Goal: Information Seeking & Learning: Learn about a topic

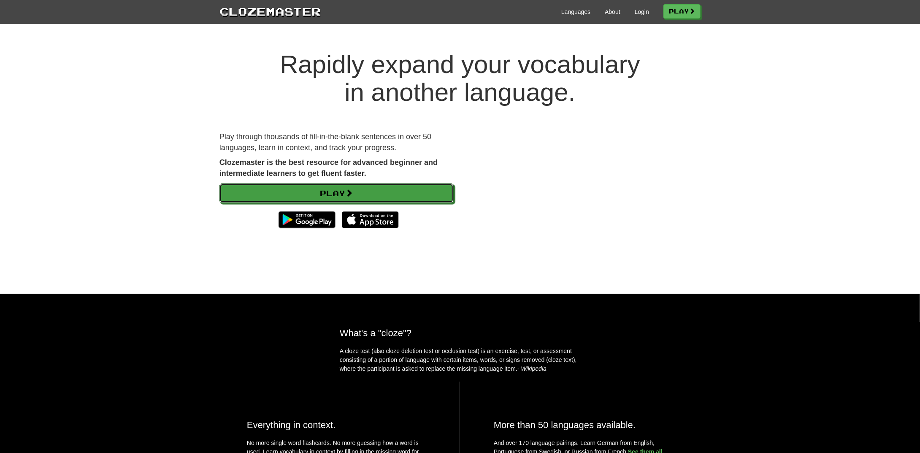
click at [318, 194] on link "Play" at bounding box center [336, 193] width 234 height 19
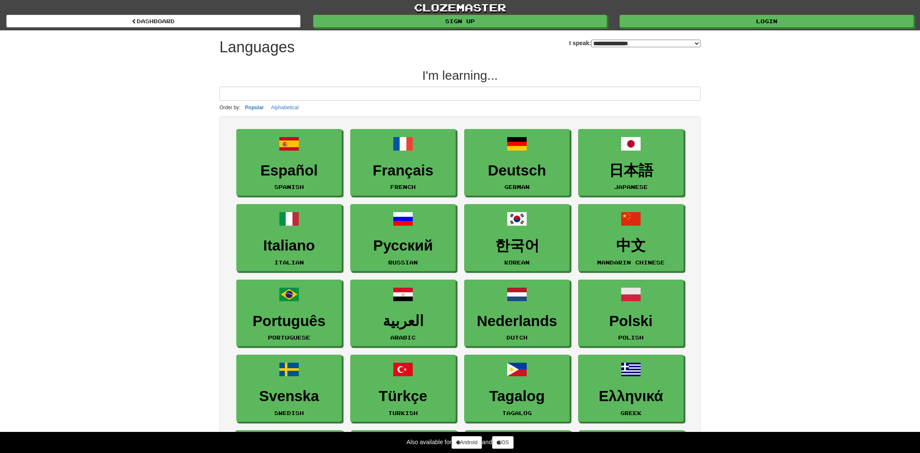
select select "*******"
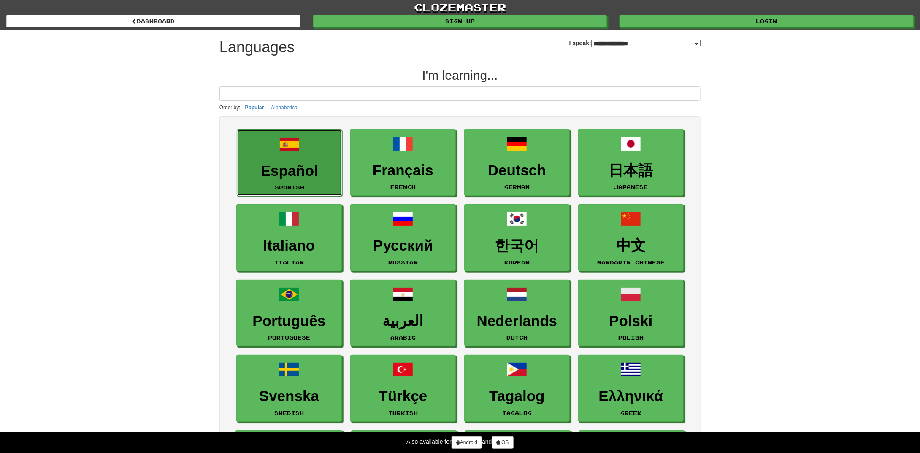
click at [289, 165] on h3 "Español" at bounding box center [289, 171] width 96 height 16
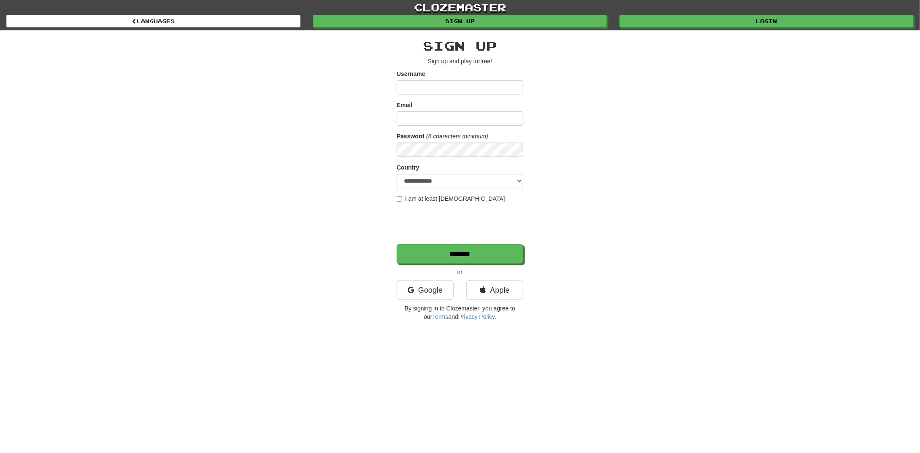
click at [430, 104] on div "Email" at bounding box center [460, 113] width 127 height 25
click at [447, 95] on form "**********" at bounding box center [460, 167] width 127 height 194
click at [456, 83] on input "Username" at bounding box center [460, 87] width 127 height 14
type input "*******"
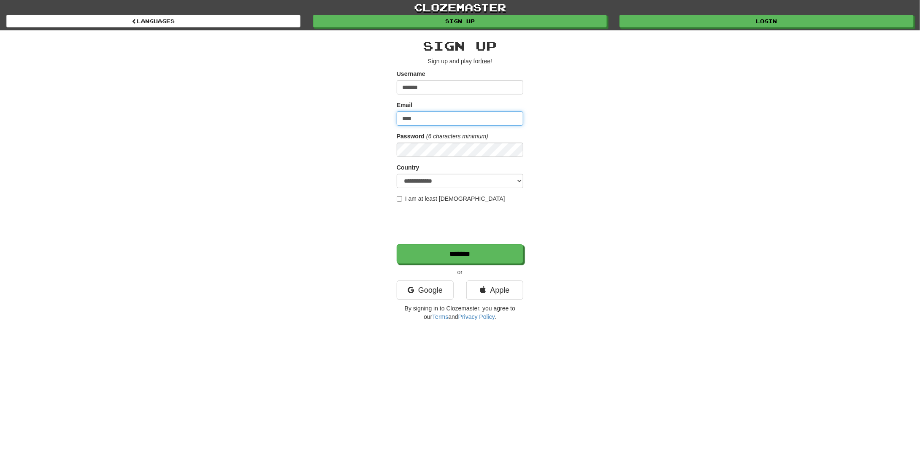
type input "**********"
select select "**"
click at [423, 201] on label "I am at least [DEMOGRAPHIC_DATA]" at bounding box center [451, 199] width 108 height 8
click at [423, 256] on input "*******" at bounding box center [460, 254] width 127 height 19
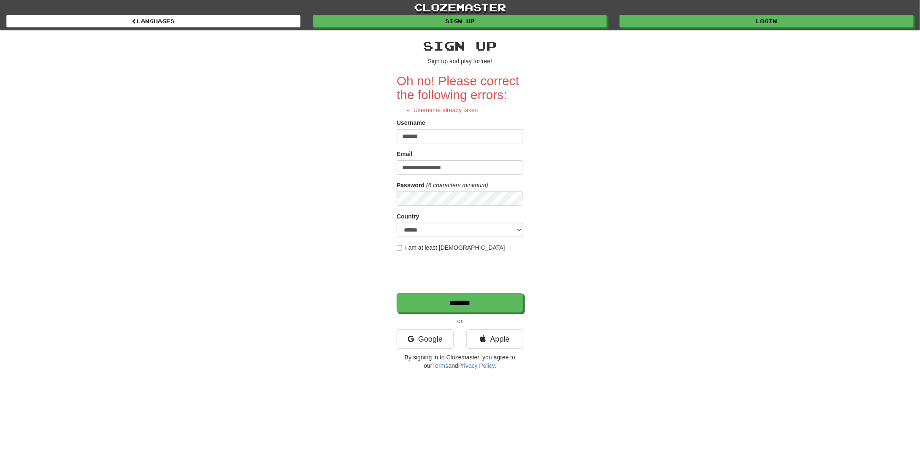
drag, startPoint x: 428, startPoint y: 136, endPoint x: 240, endPoint y: 149, distance: 188.2
click at [271, 146] on div "**********" at bounding box center [460, 202] width 494 height 344
type input "********"
click at [444, 297] on input "*******" at bounding box center [460, 303] width 127 height 19
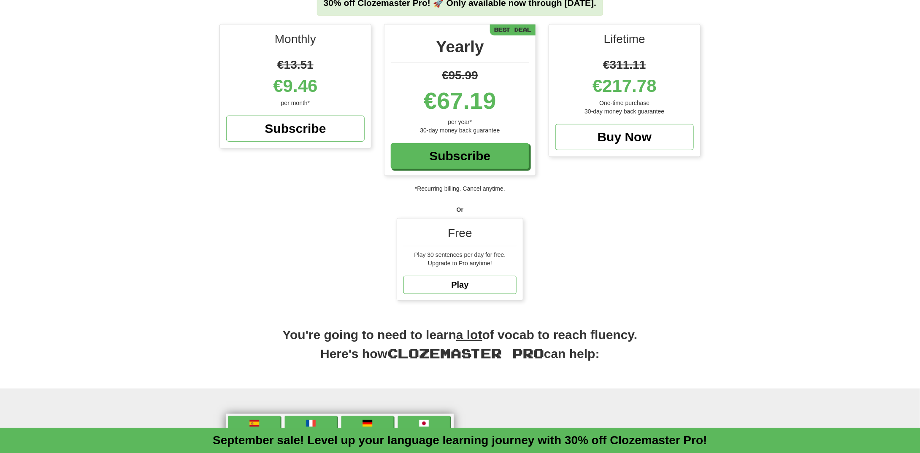
scroll to position [42, 0]
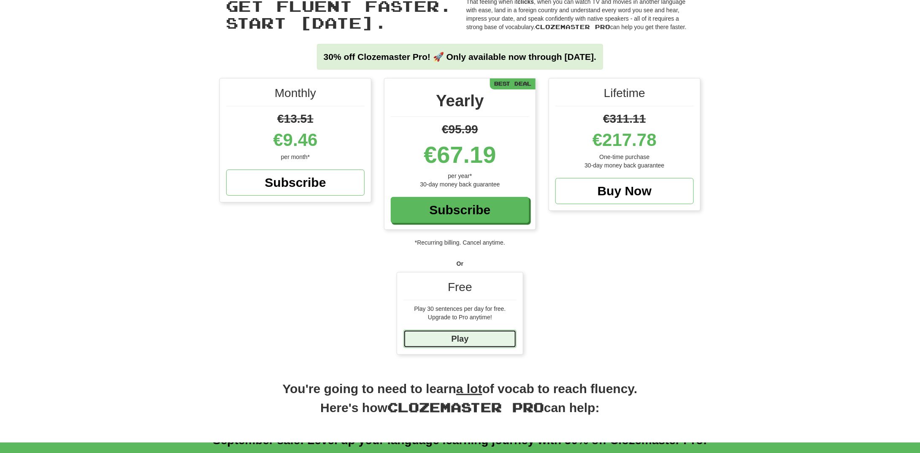
click at [436, 342] on link "Play" at bounding box center [460, 339] width 113 height 18
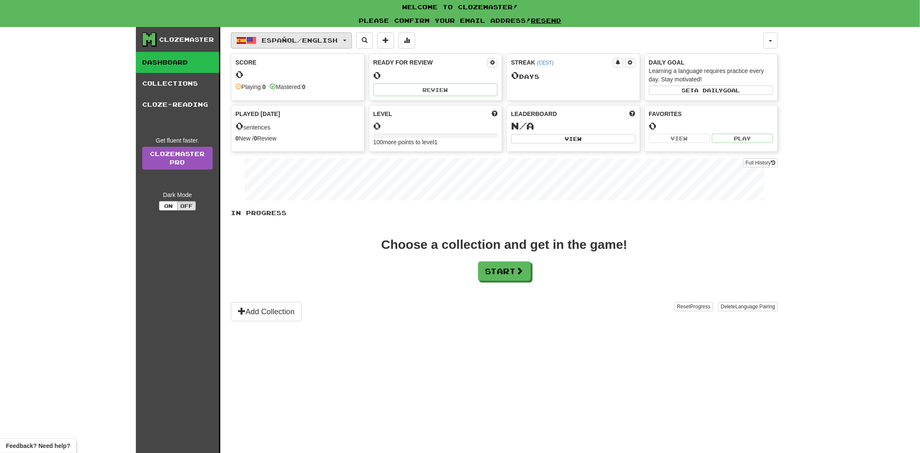
click at [284, 39] on span "Español / English" at bounding box center [300, 40] width 76 height 7
click at [266, 95] on link "Language Pairing" at bounding box center [292, 94] width 105 height 12
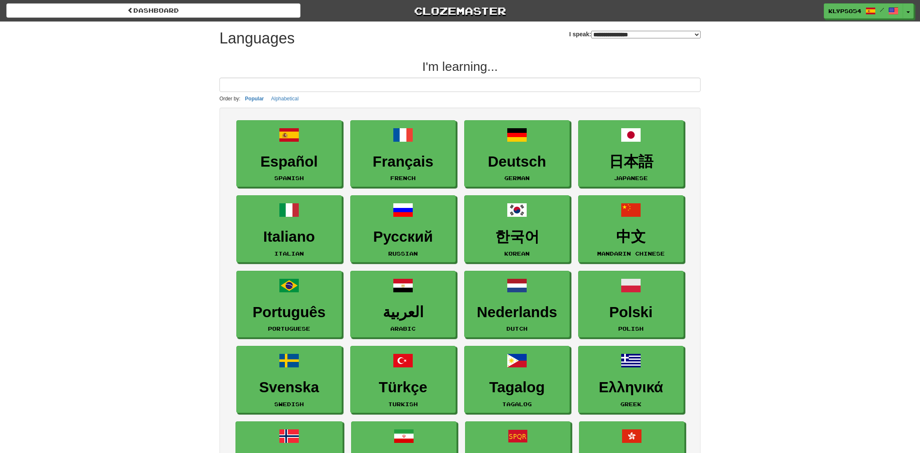
select select "*******"
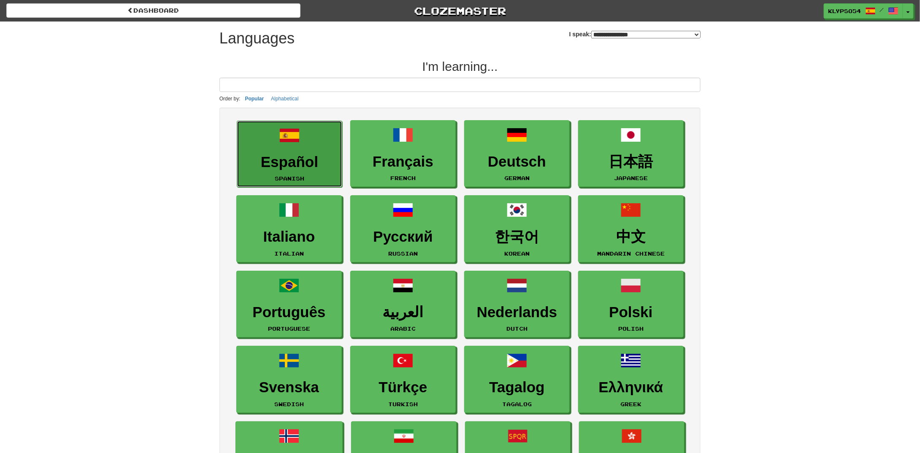
click at [287, 147] on link "Español Spanish" at bounding box center [290, 154] width 106 height 67
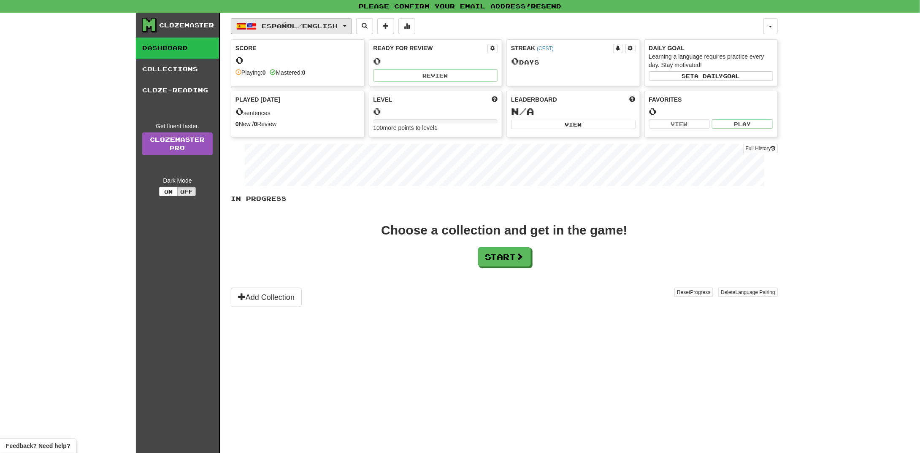
click at [317, 29] on span "Español / English" at bounding box center [300, 25] width 76 height 7
click at [293, 76] on link "Language Pairing" at bounding box center [292, 79] width 105 height 12
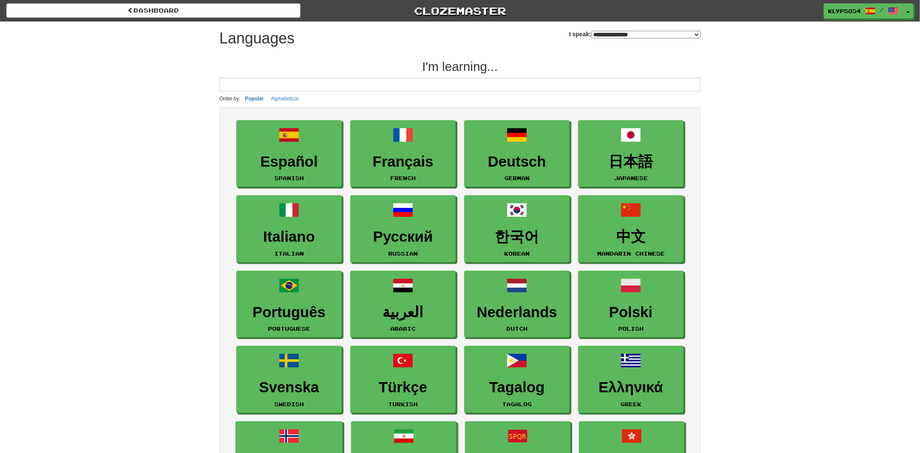
click at [639, 35] on select "**********" at bounding box center [645, 35] width 109 height 8
select select "********"
click at [591, 31] on select "**********" at bounding box center [645, 35] width 109 height 8
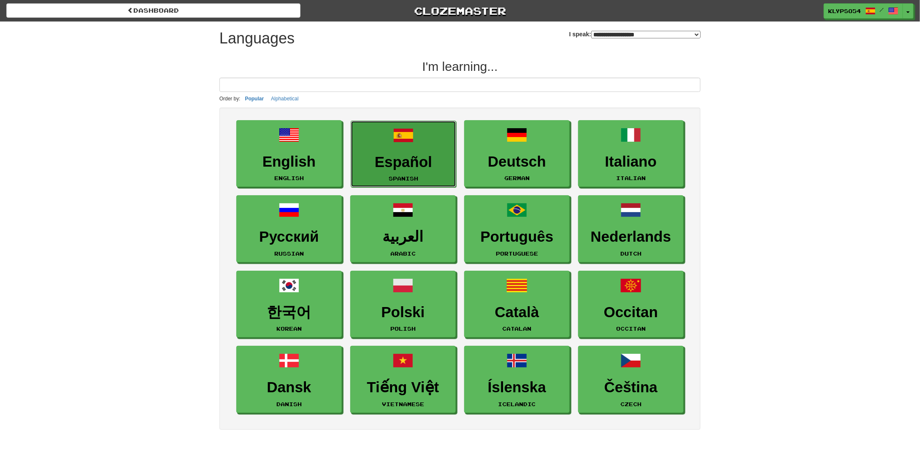
click at [429, 152] on link "Español Spanish" at bounding box center [404, 154] width 106 height 67
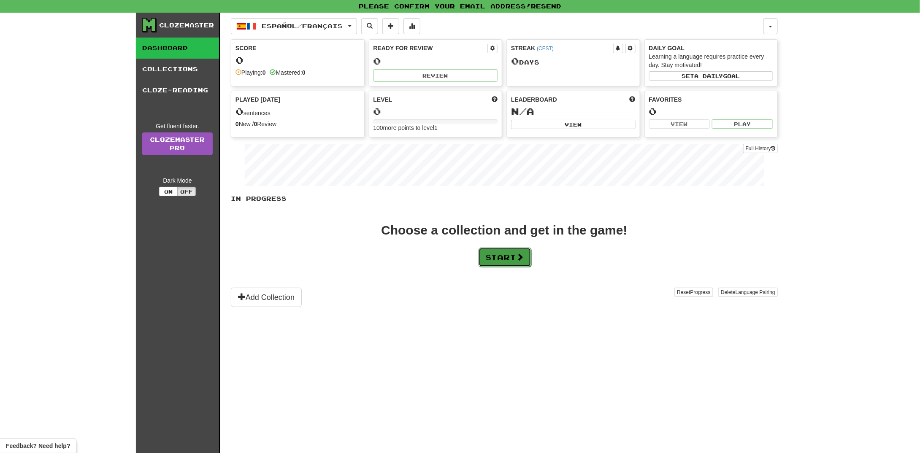
click at [486, 260] on button "Start" at bounding box center [505, 257] width 53 height 19
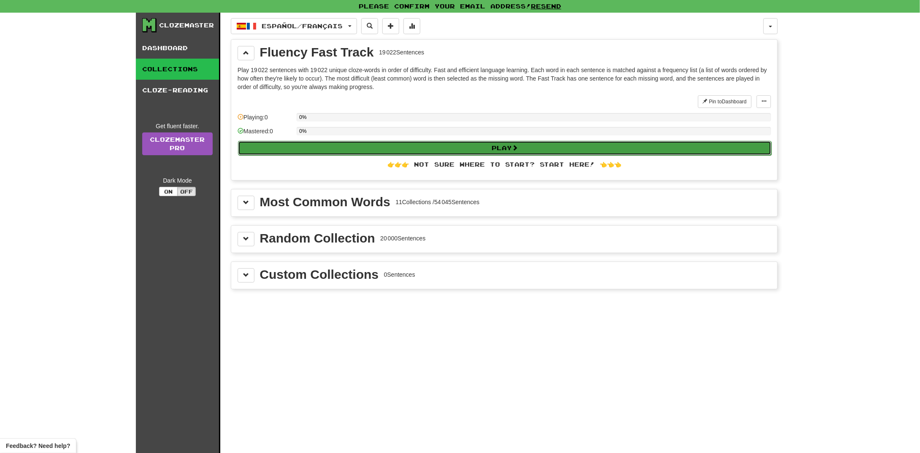
click at [518, 147] on span at bounding box center [515, 148] width 6 height 6
select select "**"
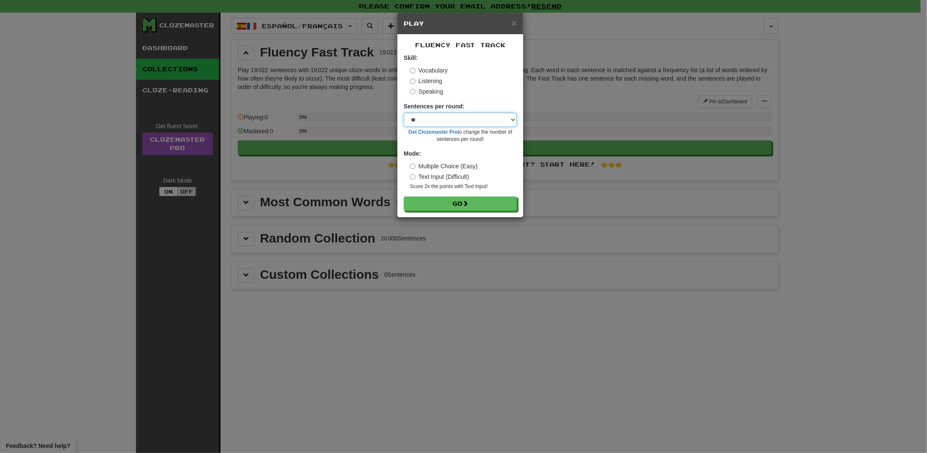
click at [449, 120] on select "* ** ** ** ** ** *** ********" at bounding box center [460, 120] width 113 height 14
click at [449, 118] on select "* ** ** ** ** ** *** ********" at bounding box center [460, 120] width 113 height 14
click at [415, 176] on label "Text Input (Difficult)" at bounding box center [439, 177] width 59 height 8
click at [437, 165] on label "Multiple Choice (Easy)" at bounding box center [444, 166] width 68 height 8
click at [424, 201] on button "Go" at bounding box center [460, 204] width 113 height 14
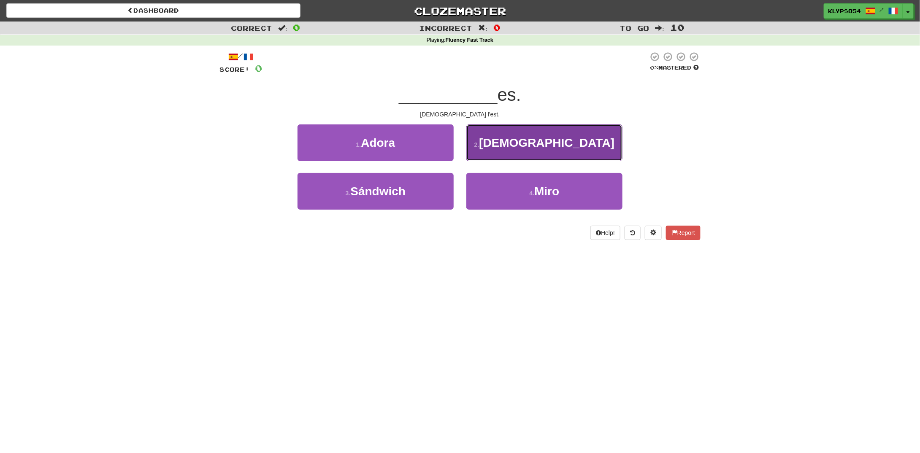
click at [523, 141] on button "2 . [DEMOGRAPHIC_DATA]" at bounding box center [544, 143] width 156 height 37
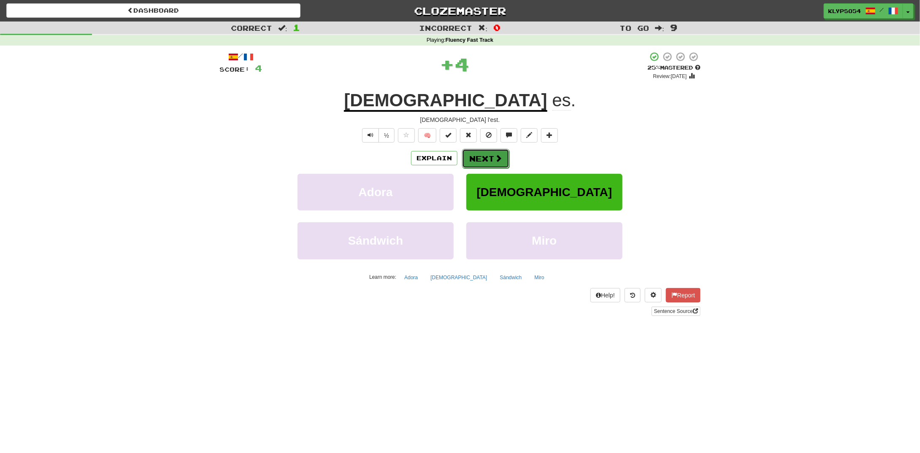
click at [493, 157] on button "Next" at bounding box center [485, 158] width 47 height 19
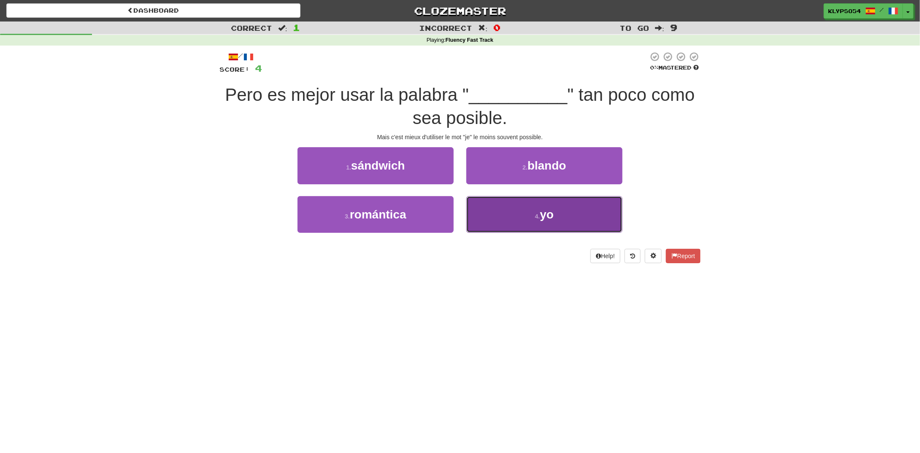
click at [531, 217] on button "[DEMOGRAPHIC_DATA]" at bounding box center [544, 214] width 156 height 37
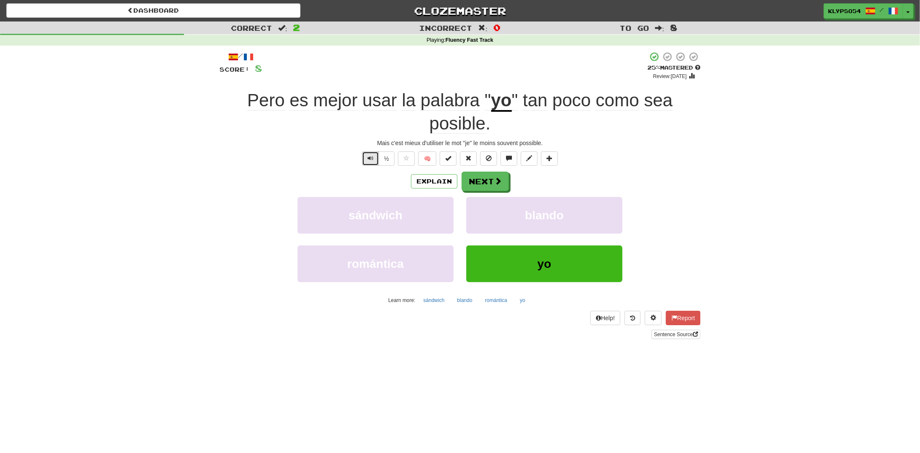
click at [367, 160] on button "Text-to-speech controls" at bounding box center [370, 159] width 17 height 14
click at [369, 157] on span "Text-to-speech controls" at bounding box center [371, 158] width 6 height 6
click at [370, 157] on span "Text-to-speech controls" at bounding box center [371, 158] width 6 height 6
click at [485, 184] on button "Next" at bounding box center [485, 181] width 47 height 19
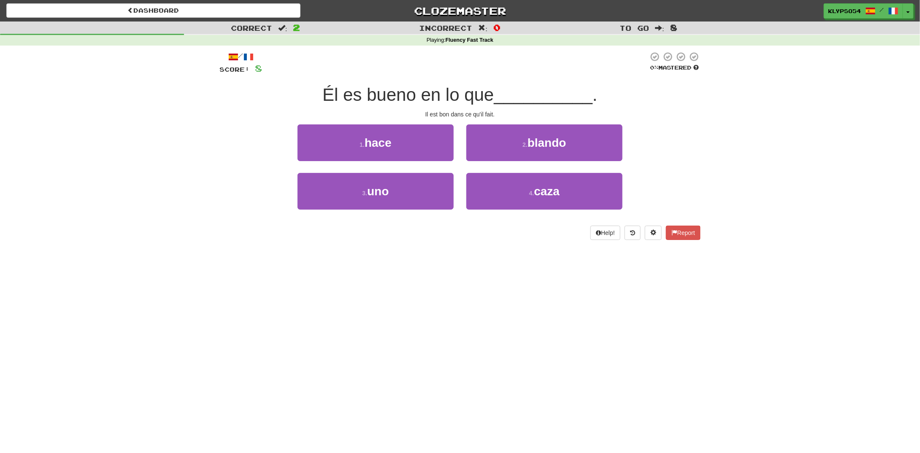
click at [370, 101] on span "Él es bueno en lo que" at bounding box center [407, 95] width 171 height 20
click at [370, 103] on span "Él es bueno en lo que" at bounding box center [407, 95] width 171 height 20
click at [369, 101] on span "Él es bueno en lo que" at bounding box center [407, 95] width 171 height 20
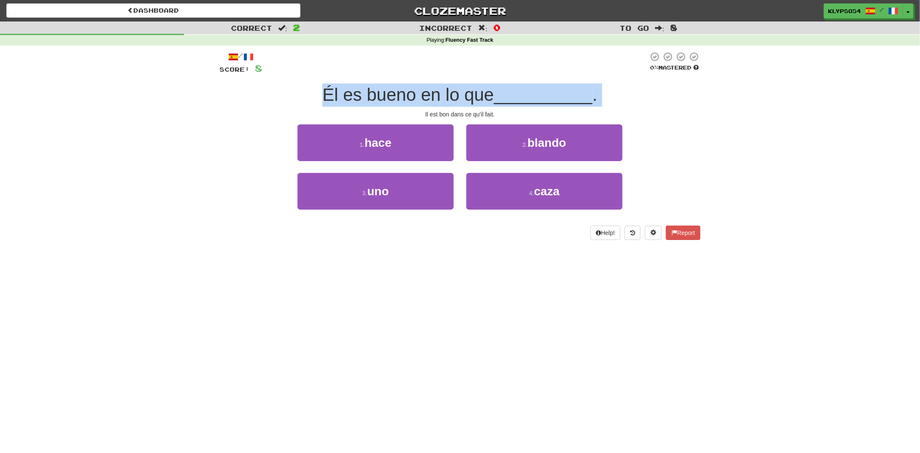
click at [369, 101] on span "Él es bueno en lo que" at bounding box center [407, 95] width 171 height 20
click at [417, 98] on span "Él es bueno en lo que" at bounding box center [407, 95] width 171 height 20
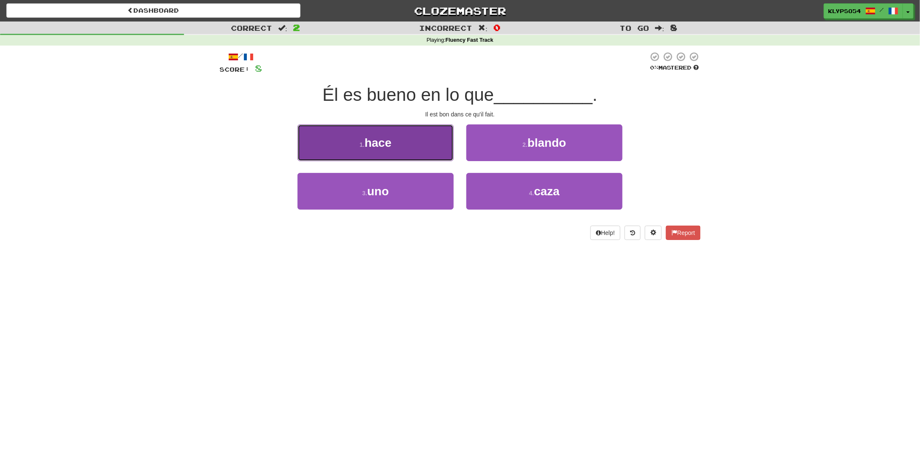
click at [390, 145] on span "hace" at bounding box center [378, 142] width 27 height 13
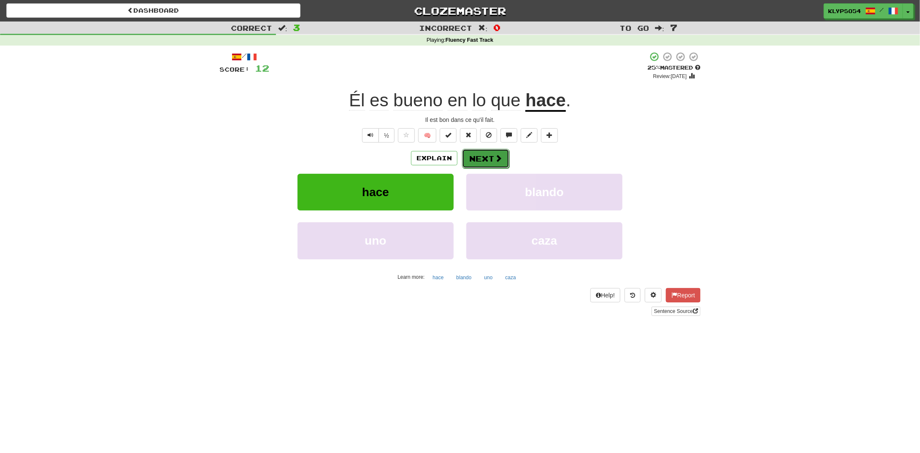
click at [489, 158] on button "Next" at bounding box center [485, 158] width 47 height 19
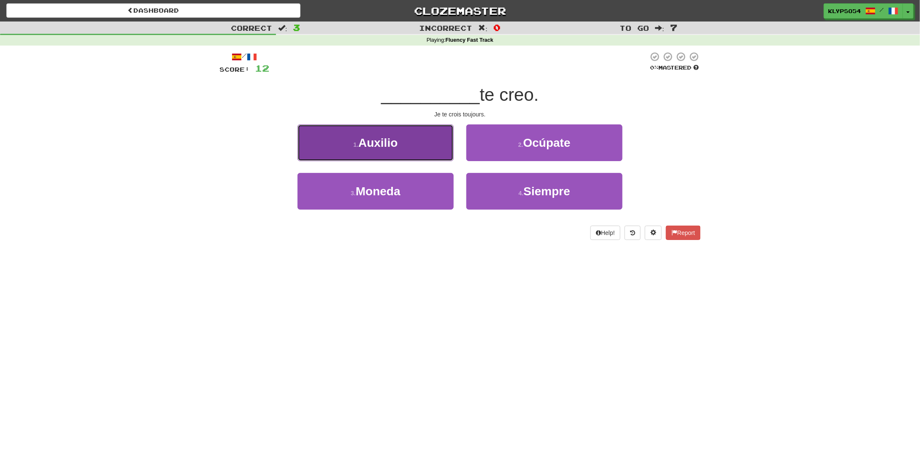
click at [410, 149] on button "1 . Auxilio" at bounding box center [376, 143] width 156 height 37
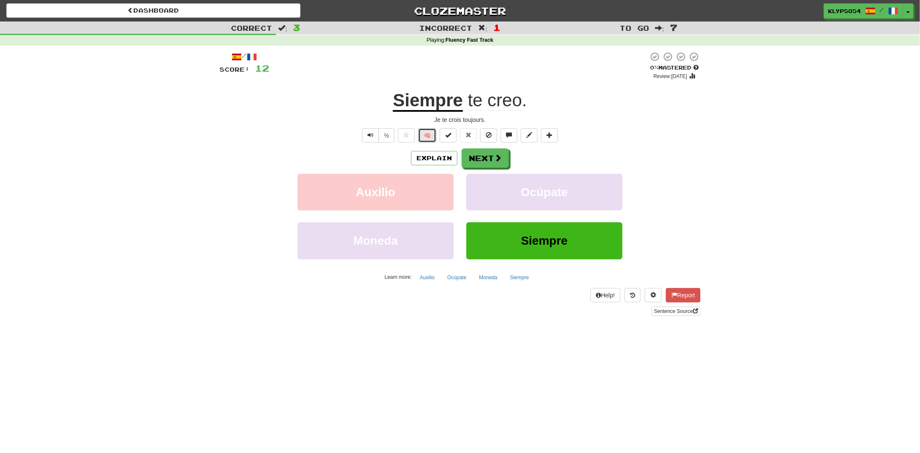
drag, startPoint x: 428, startPoint y: 132, endPoint x: 431, endPoint y: 108, distance: 24.2
click at [431, 108] on div "/ Score: 12 0 % Mastered Review: [DATE] Siempre te creo . Je te crois toujours.…" at bounding box center [459, 183] width 481 height 265
click at [510, 136] on span at bounding box center [509, 135] width 6 height 6
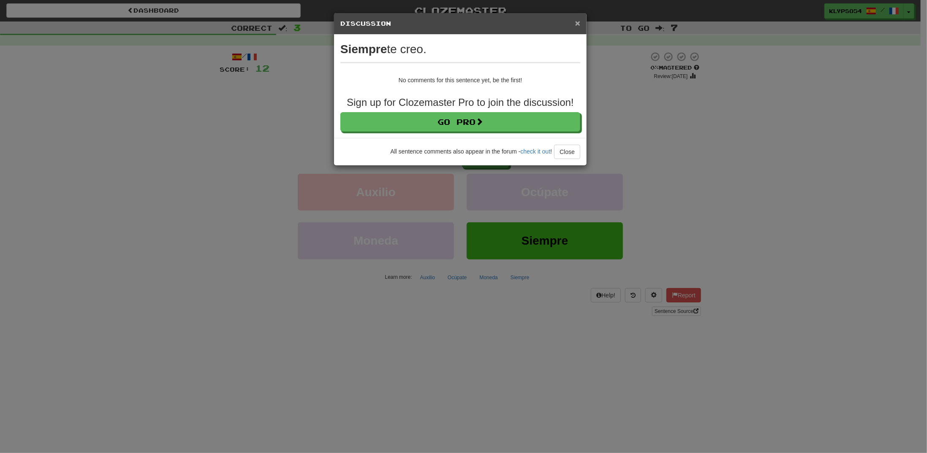
click at [579, 25] on span "×" at bounding box center [577, 23] width 5 height 10
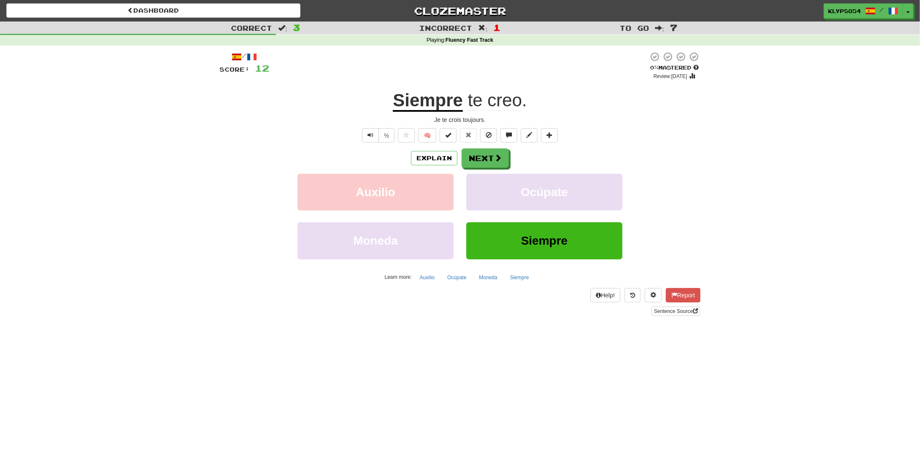
click at [429, 109] on u "Siempre" at bounding box center [428, 101] width 70 height 22
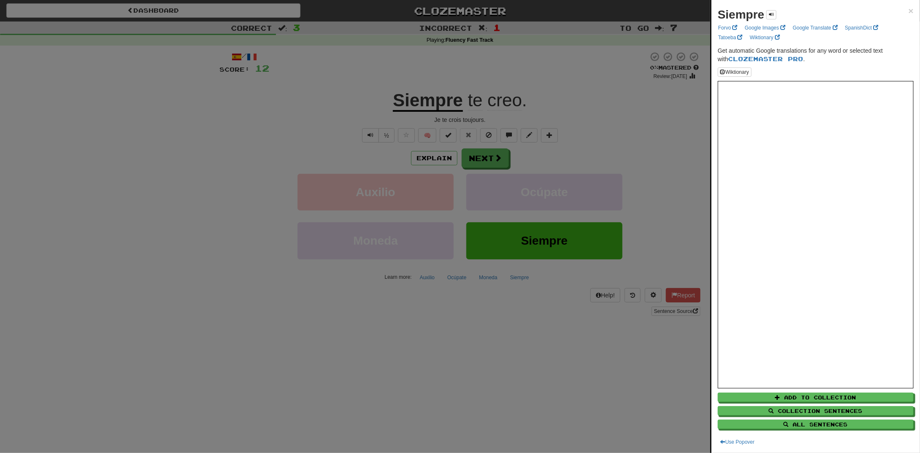
click at [432, 324] on div at bounding box center [460, 226] width 920 height 453
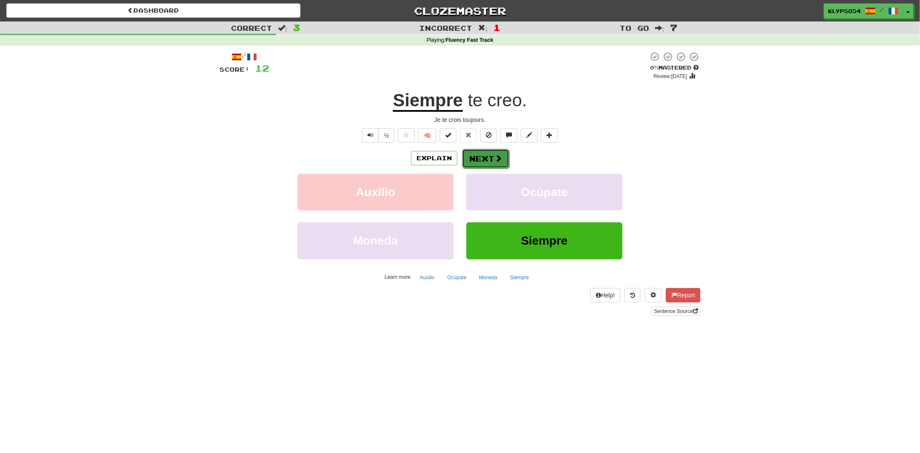
click at [491, 157] on button "Next" at bounding box center [485, 158] width 47 height 19
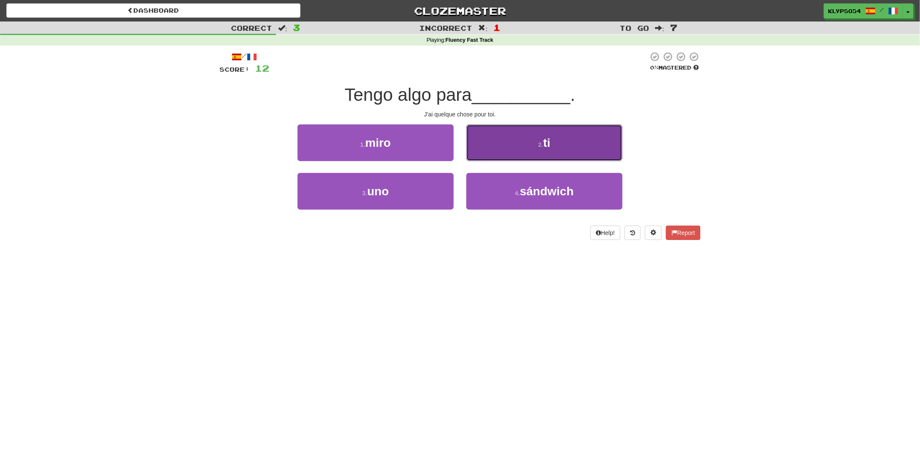
click at [558, 142] on button "2 . ti" at bounding box center [544, 143] width 156 height 37
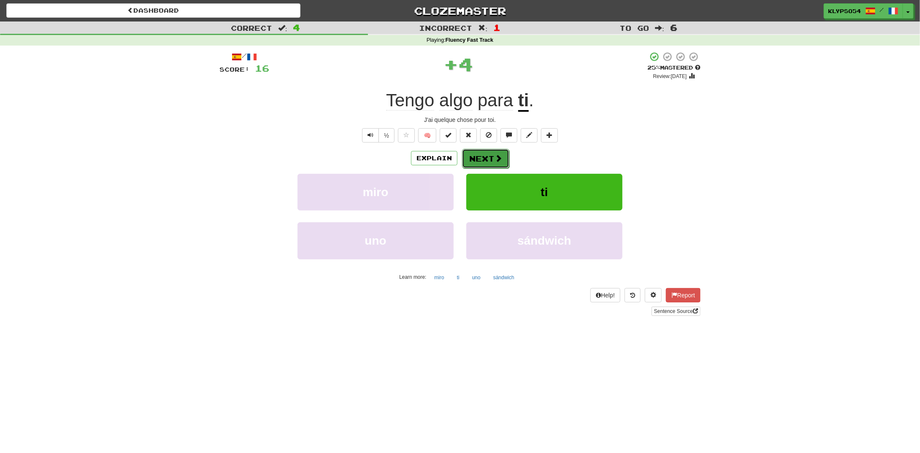
click at [483, 151] on button "Next" at bounding box center [485, 158] width 47 height 19
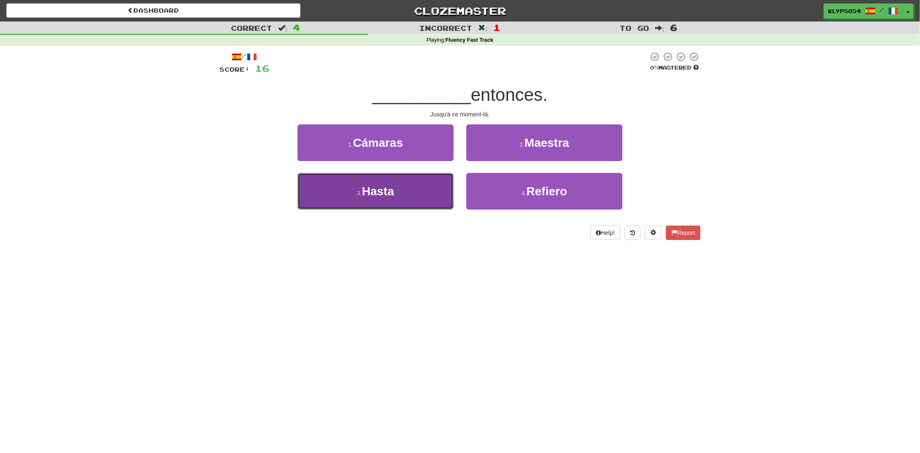
click at [409, 195] on button "3 . Hasta" at bounding box center [376, 191] width 156 height 37
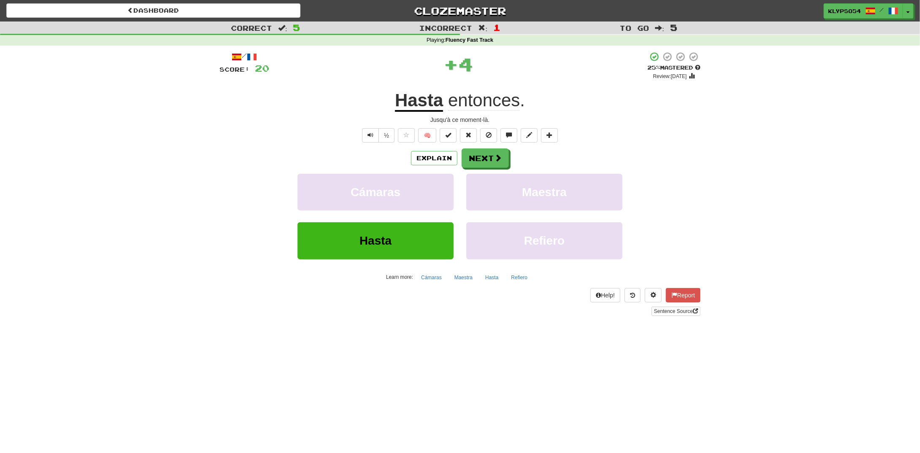
click at [422, 98] on u "Hasta" at bounding box center [419, 101] width 48 height 22
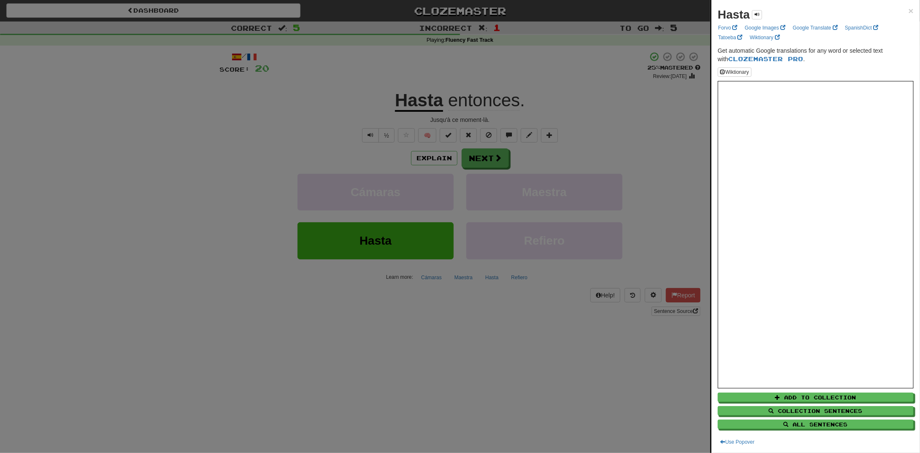
click at [504, 334] on div at bounding box center [460, 226] width 920 height 453
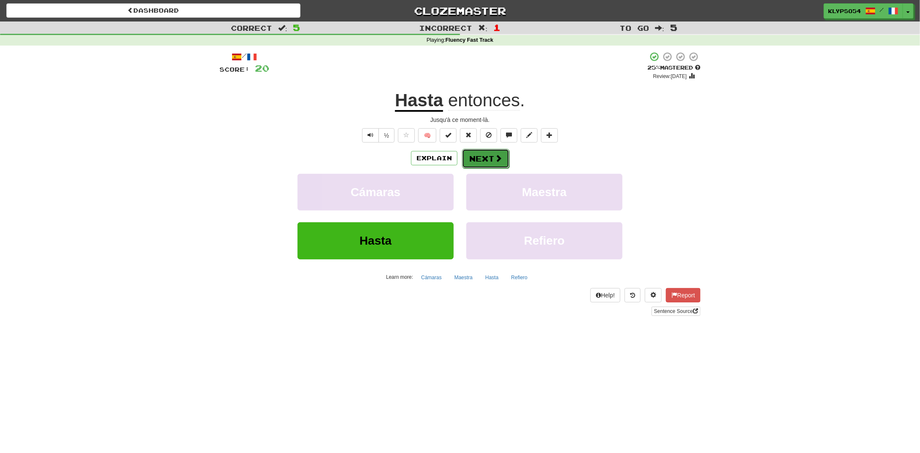
click at [478, 160] on button "Next" at bounding box center [485, 158] width 47 height 19
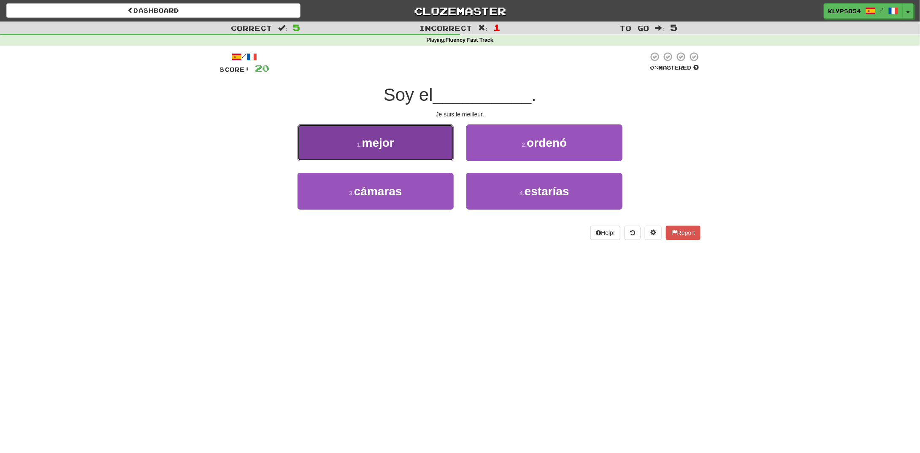
click at [420, 154] on button "1 . mejor" at bounding box center [376, 143] width 156 height 37
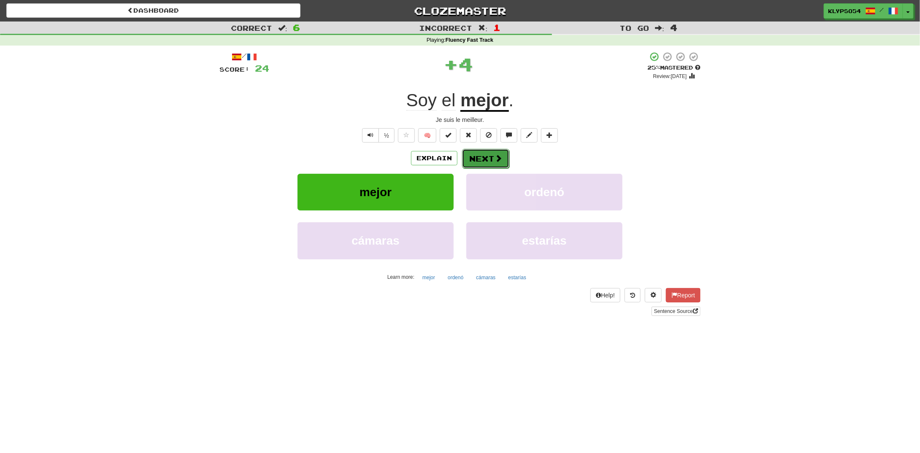
click at [478, 157] on button "Next" at bounding box center [485, 158] width 47 height 19
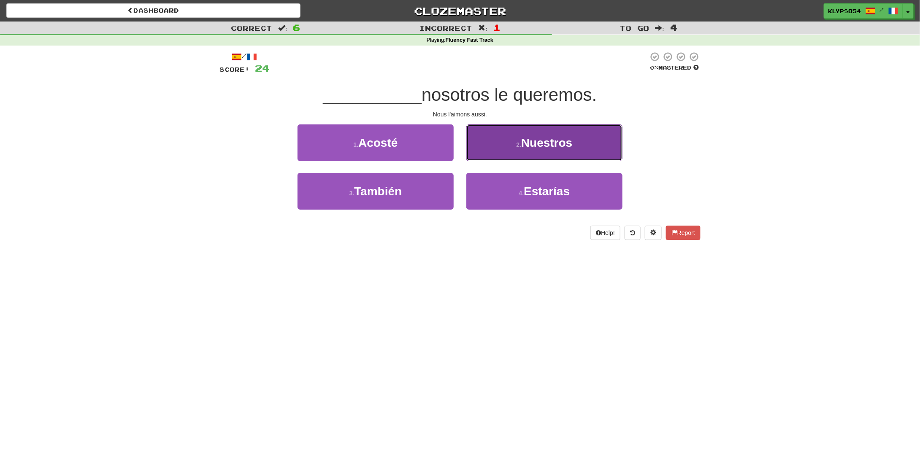
click at [521, 144] on small "2 ." at bounding box center [518, 144] width 5 height 7
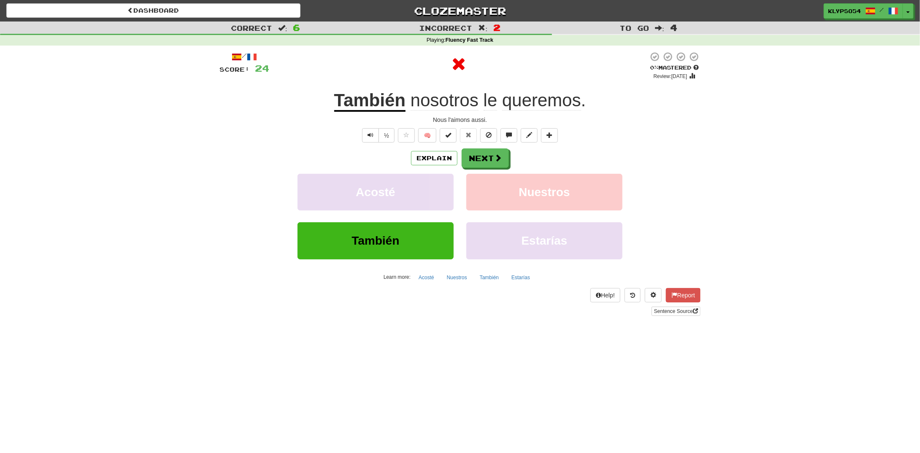
click at [368, 100] on u "También" at bounding box center [370, 101] width 72 height 22
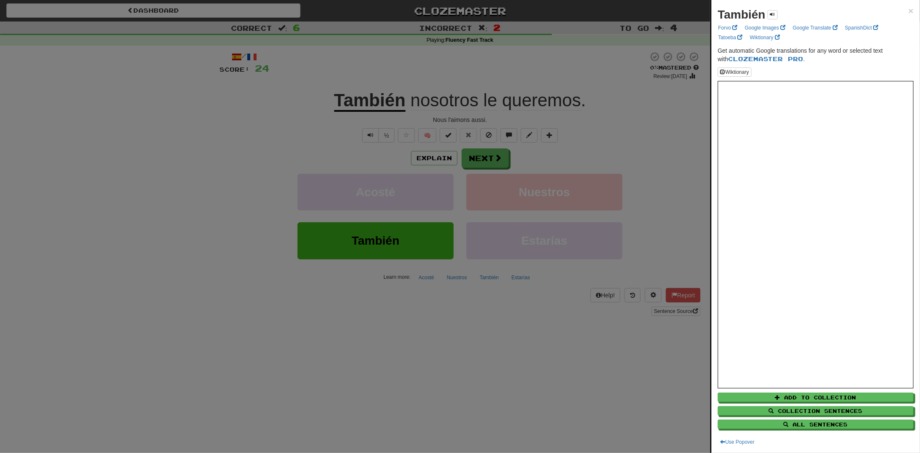
click at [465, 337] on div at bounding box center [460, 226] width 920 height 453
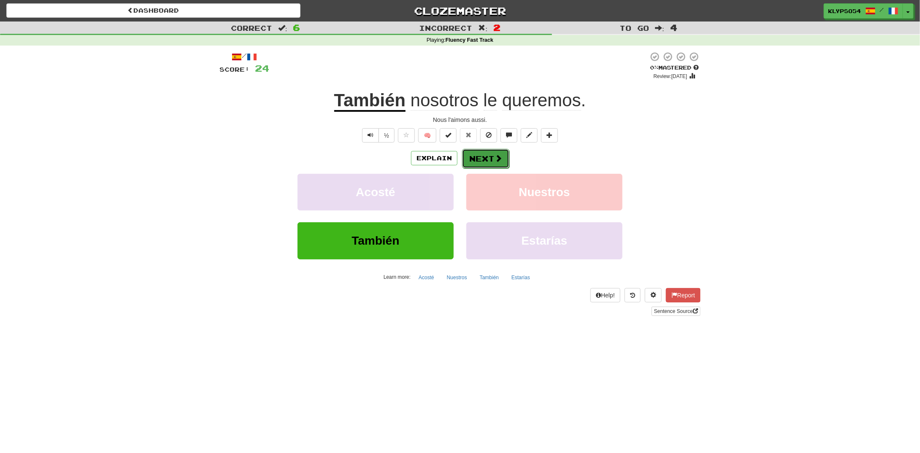
click at [479, 155] on button "Next" at bounding box center [485, 158] width 47 height 19
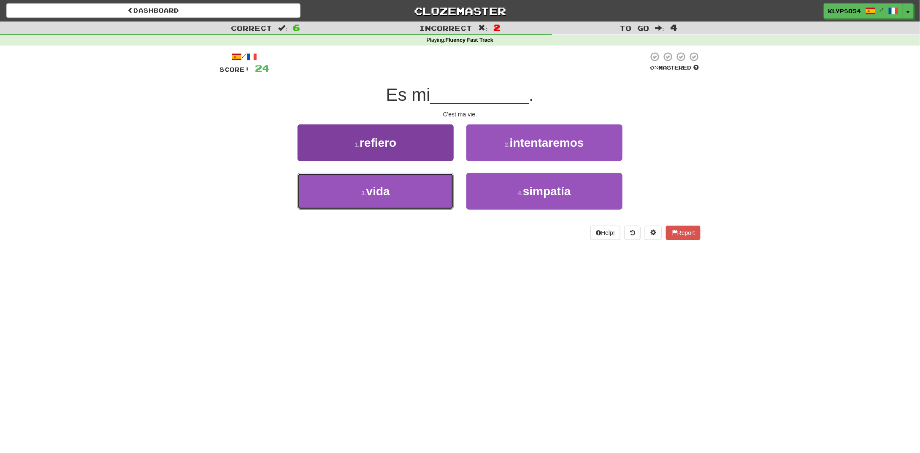
click at [390, 203] on button "3 . vida" at bounding box center [376, 191] width 156 height 37
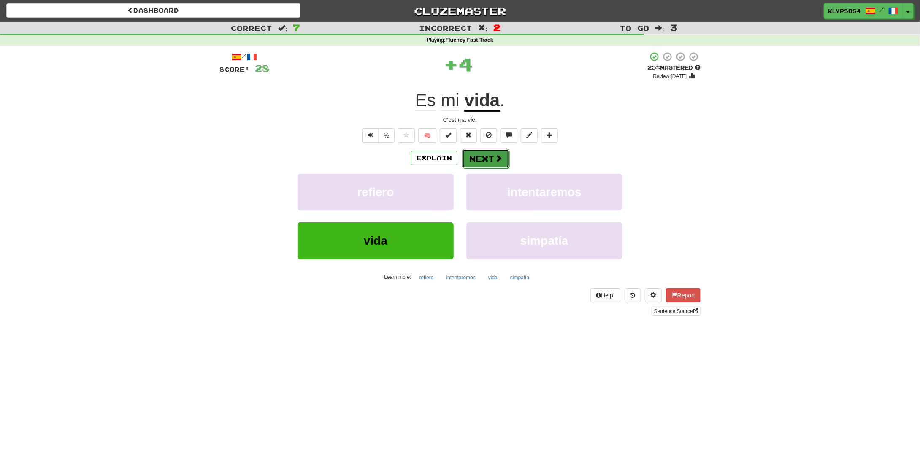
click at [492, 154] on button "Next" at bounding box center [485, 158] width 47 height 19
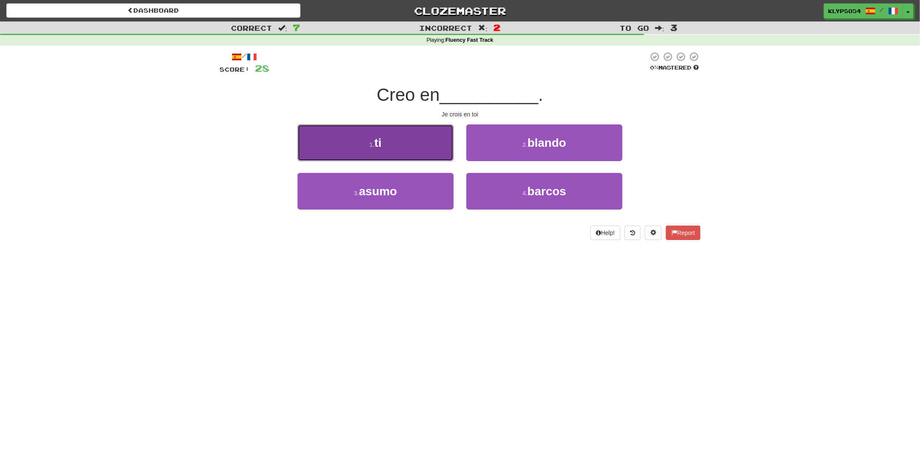
click at [410, 140] on button "1 . ti" at bounding box center [376, 143] width 156 height 37
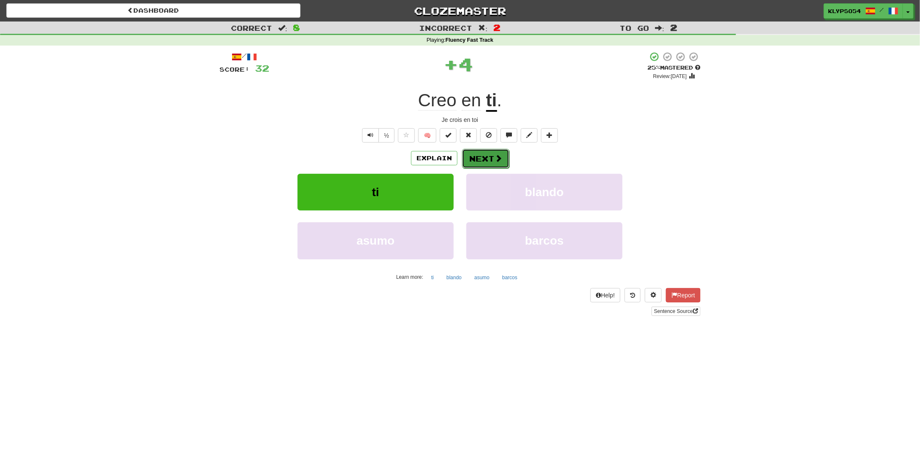
click at [501, 160] on span at bounding box center [499, 158] width 8 height 8
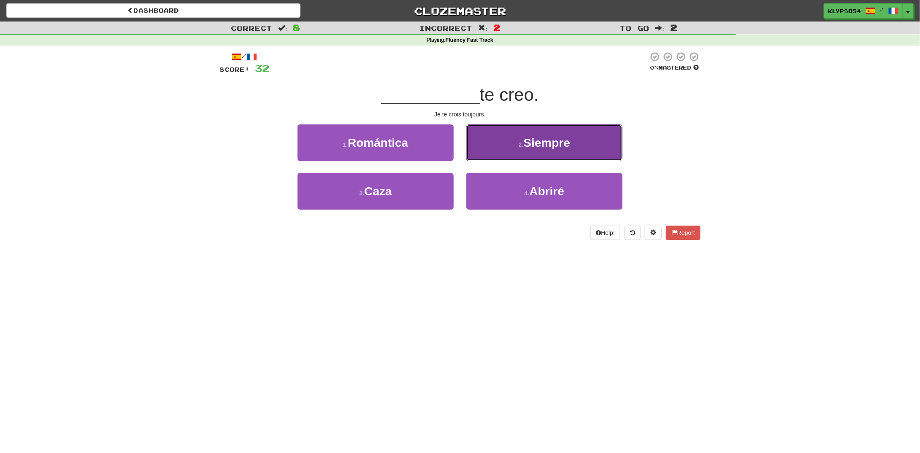
click at [518, 155] on button "2 . Siempre" at bounding box center [544, 143] width 156 height 37
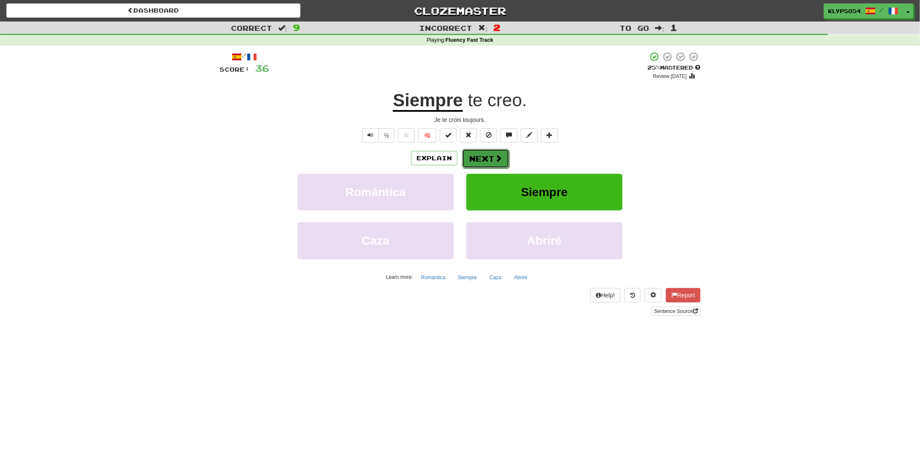
click at [482, 157] on button "Next" at bounding box center [485, 158] width 47 height 19
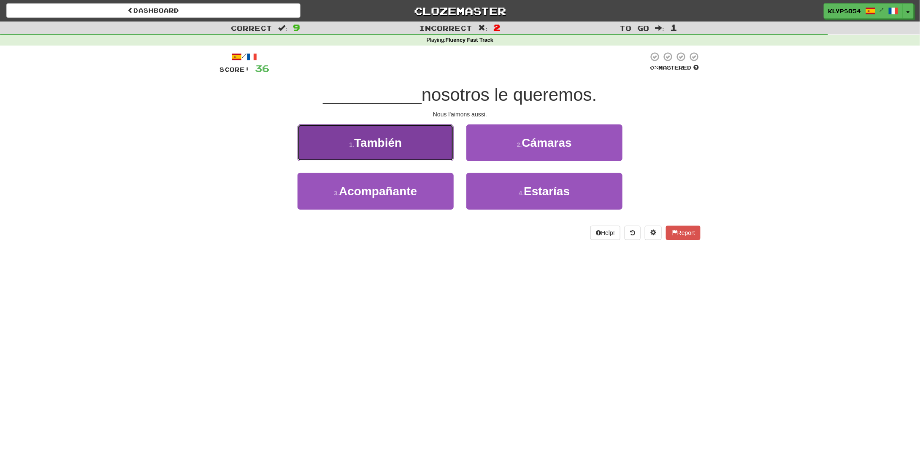
click at [394, 143] on span "También" at bounding box center [378, 142] width 48 height 13
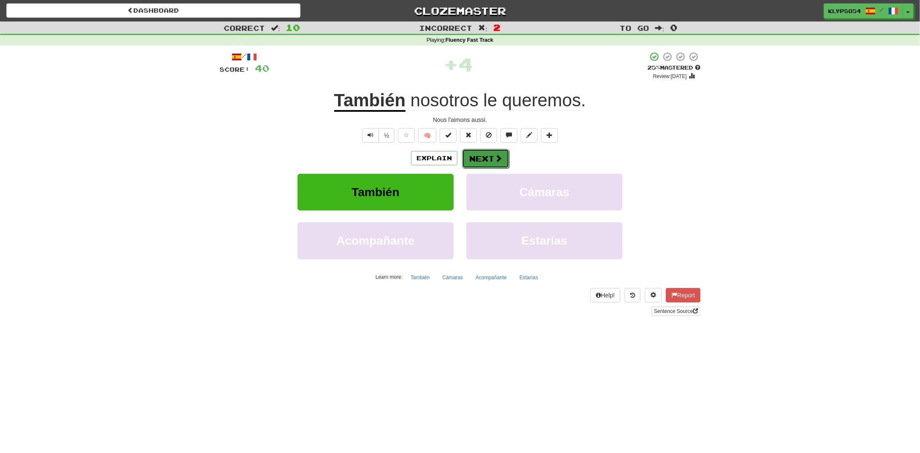
click at [484, 161] on button "Next" at bounding box center [485, 158] width 47 height 19
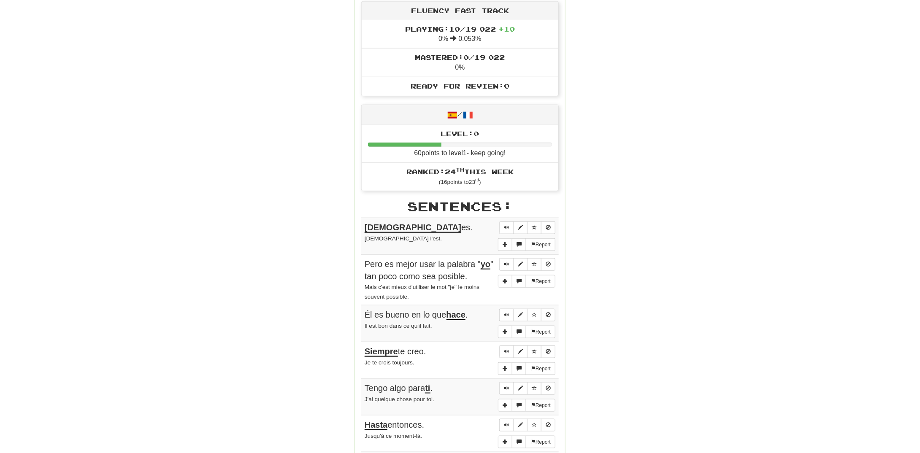
scroll to position [591, 0]
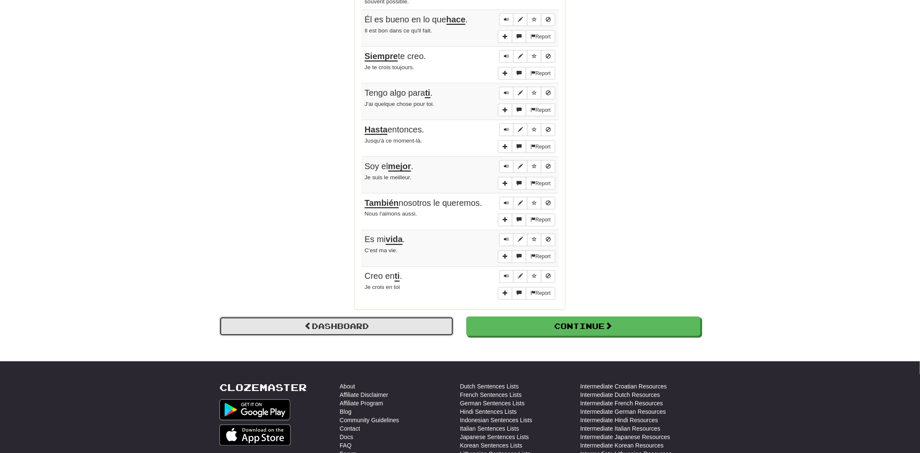
drag, startPoint x: 209, startPoint y: 290, endPoint x: 199, endPoint y: 214, distance: 76.5
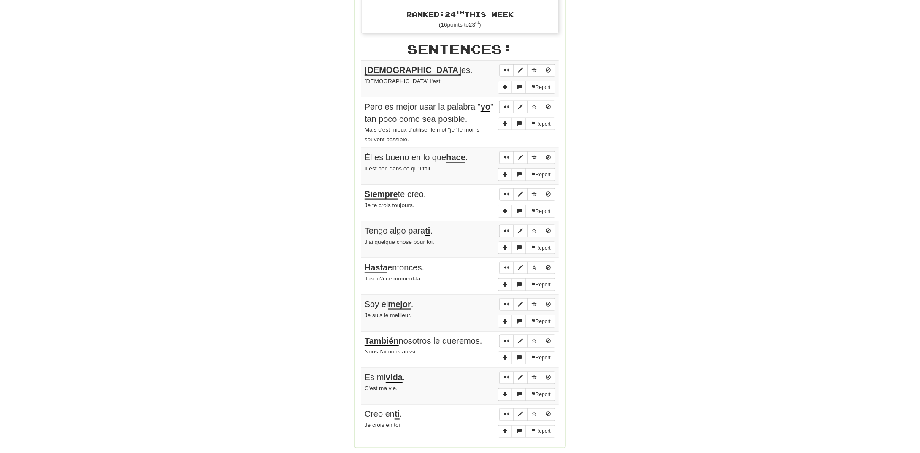
scroll to position [0, 0]
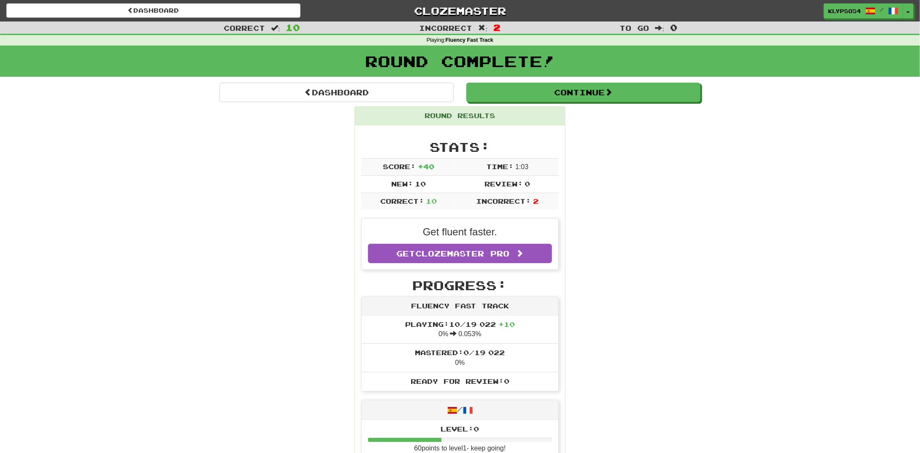
drag, startPoint x: 195, startPoint y: 122, endPoint x: 463, endPoint y: 96, distance: 268.9
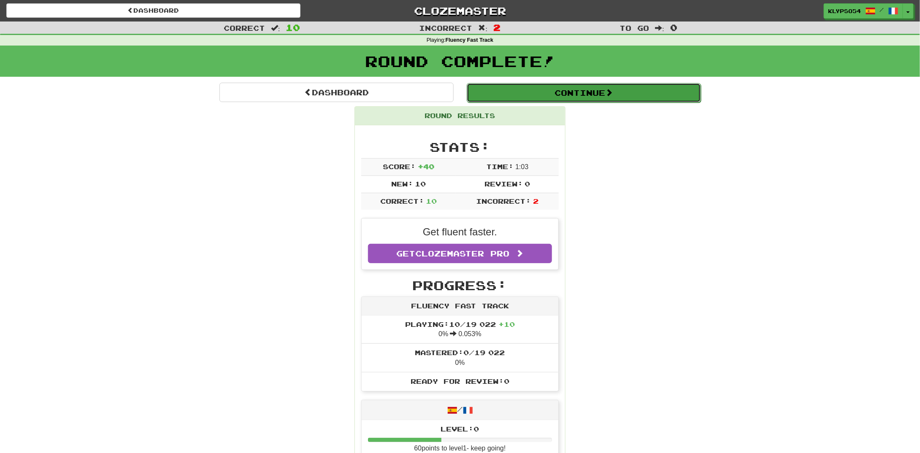
click at [597, 95] on button "Continue" at bounding box center [584, 92] width 234 height 19
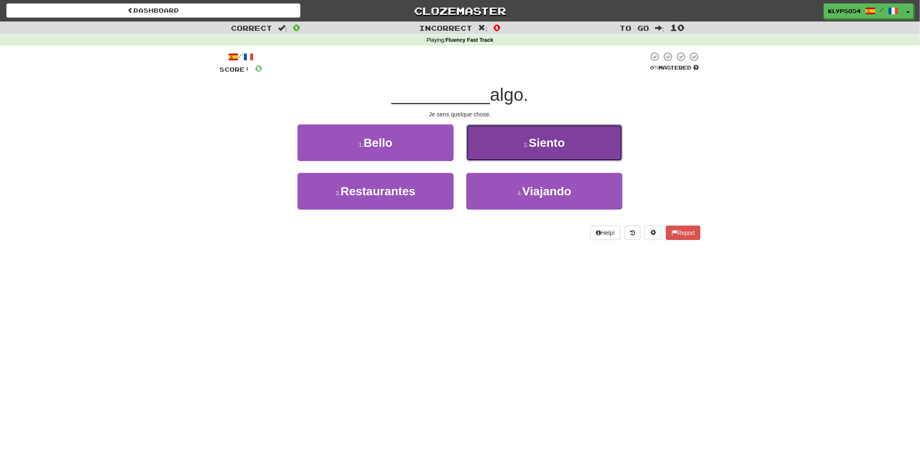
click at [526, 141] on button "2 . Siento" at bounding box center [544, 143] width 156 height 37
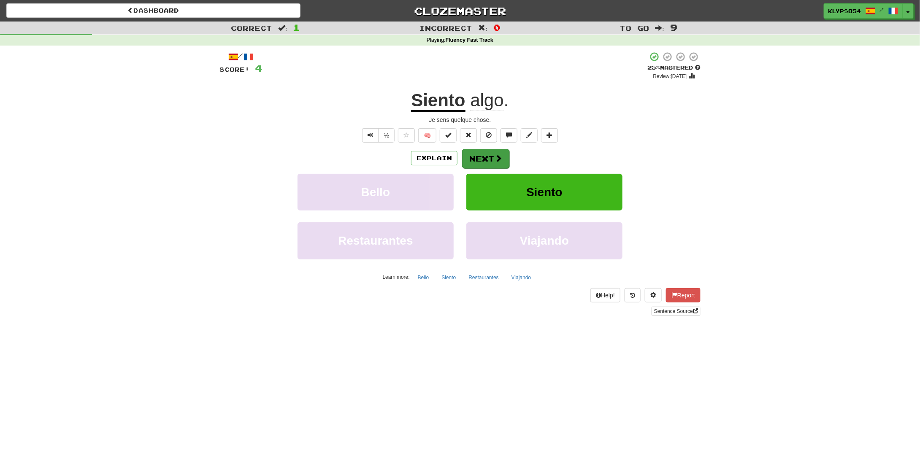
click at [473, 149] on div "Explain Next" at bounding box center [459, 158] width 481 height 19
click at [479, 157] on button "Next" at bounding box center [485, 158] width 47 height 19
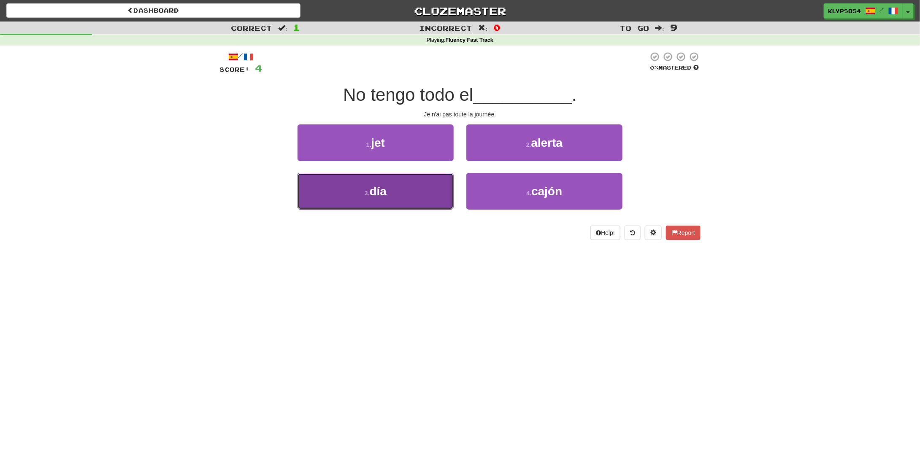
click at [399, 194] on button "3 . día" at bounding box center [376, 191] width 156 height 37
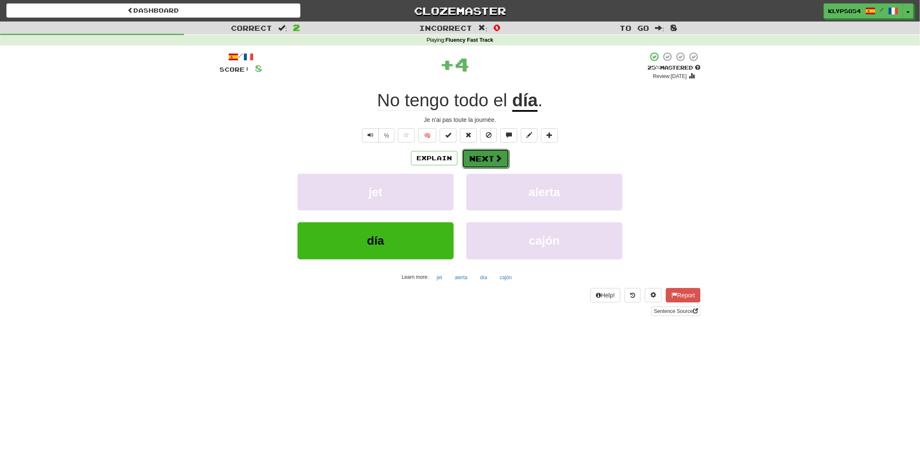
click at [495, 155] on span at bounding box center [499, 158] width 8 height 8
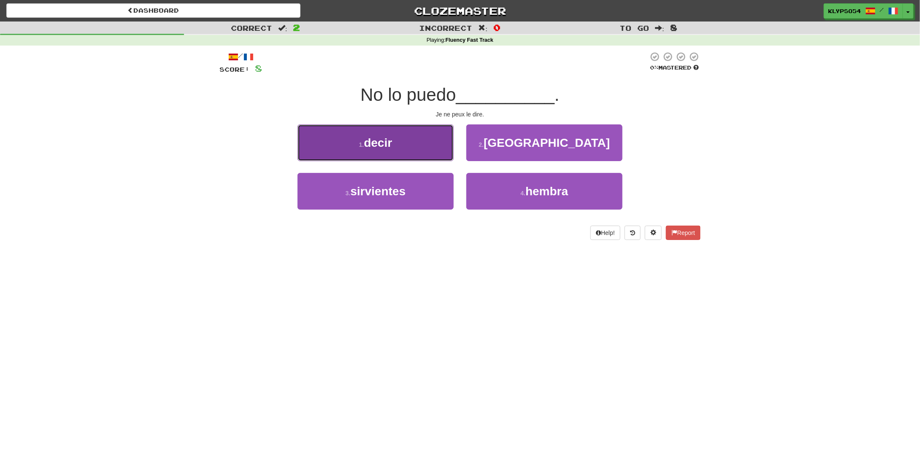
click at [380, 139] on span "decir" at bounding box center [378, 142] width 28 height 13
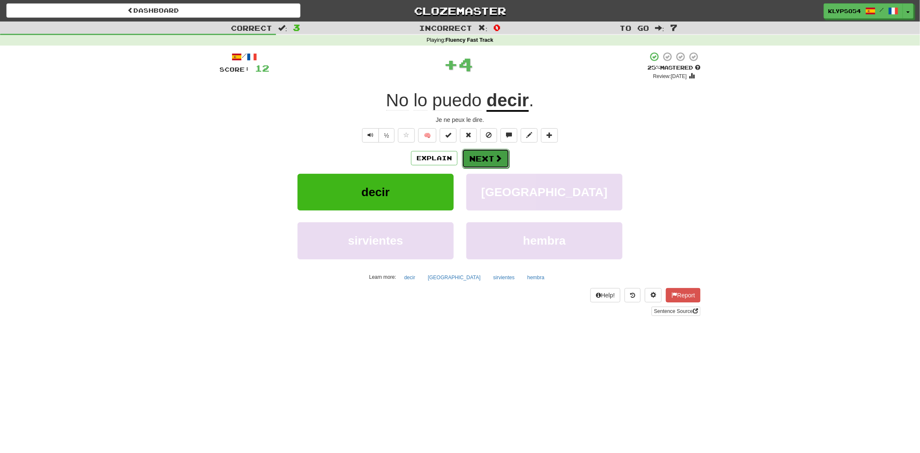
click at [478, 153] on button "Next" at bounding box center [485, 158] width 47 height 19
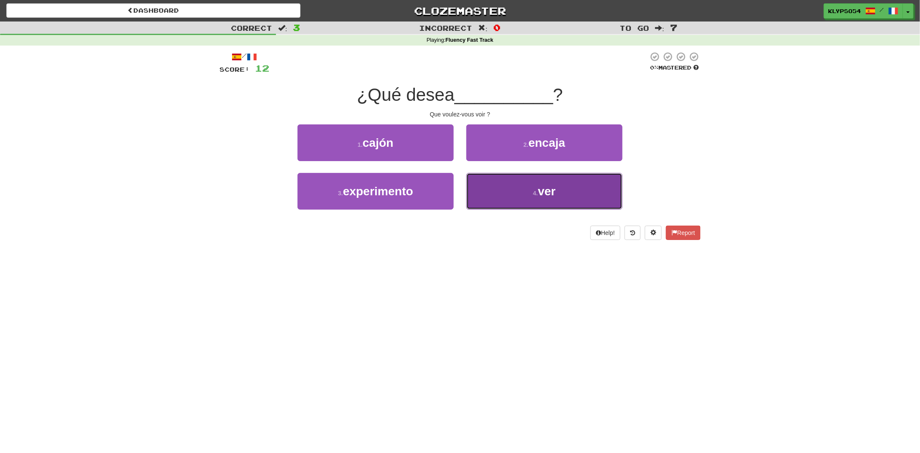
click at [527, 188] on button "4 . ver" at bounding box center [544, 191] width 156 height 37
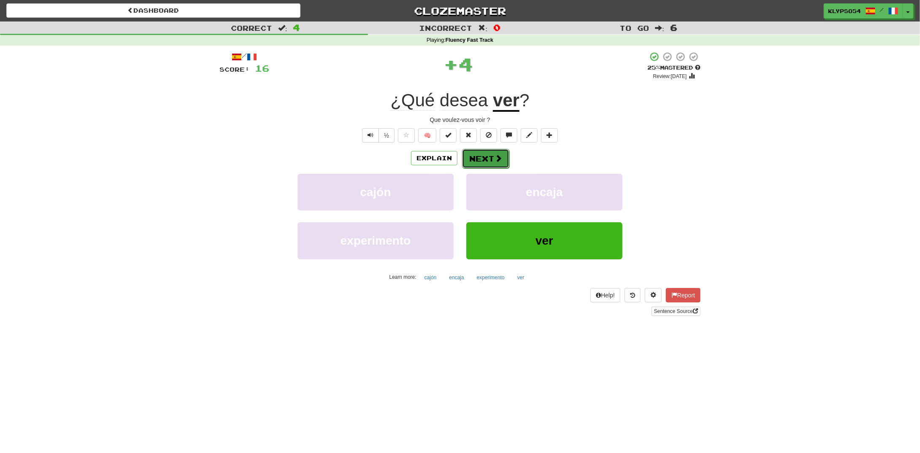
click at [486, 155] on button "Next" at bounding box center [485, 158] width 47 height 19
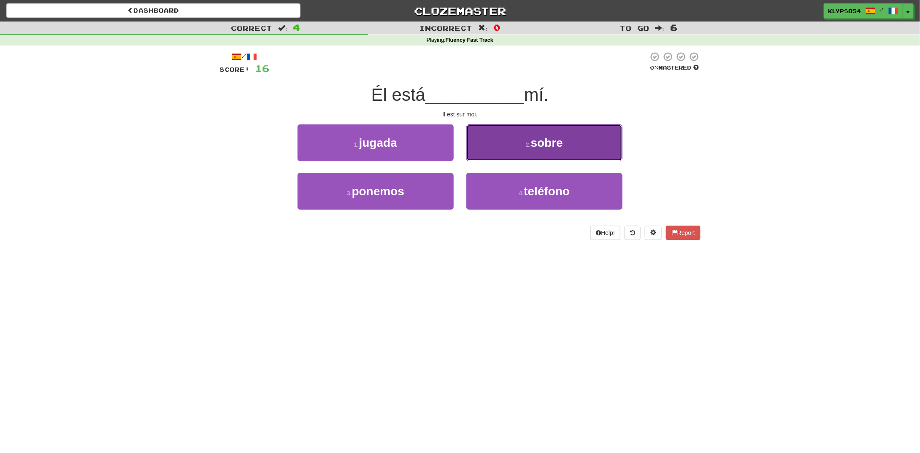
click at [540, 146] on span "sobre" at bounding box center [547, 142] width 32 height 13
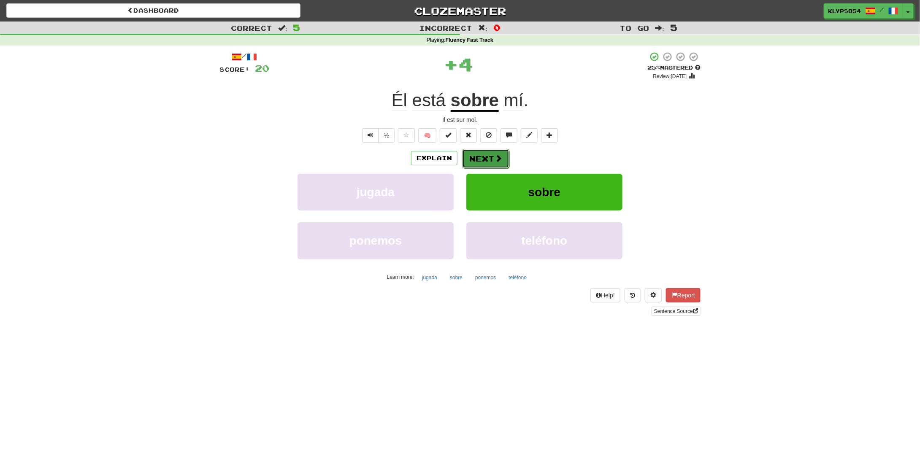
click at [477, 158] on button "Next" at bounding box center [485, 158] width 47 height 19
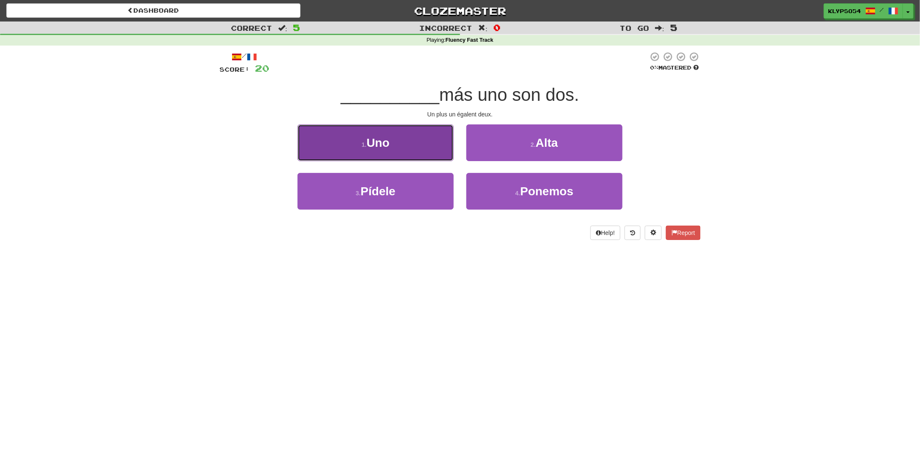
click at [378, 152] on button "1 . Uno" at bounding box center [376, 143] width 156 height 37
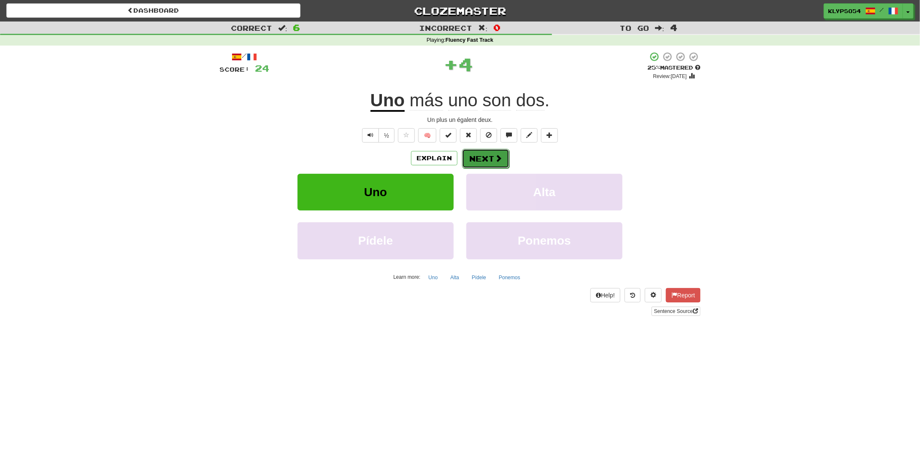
click at [486, 153] on button "Next" at bounding box center [485, 158] width 47 height 19
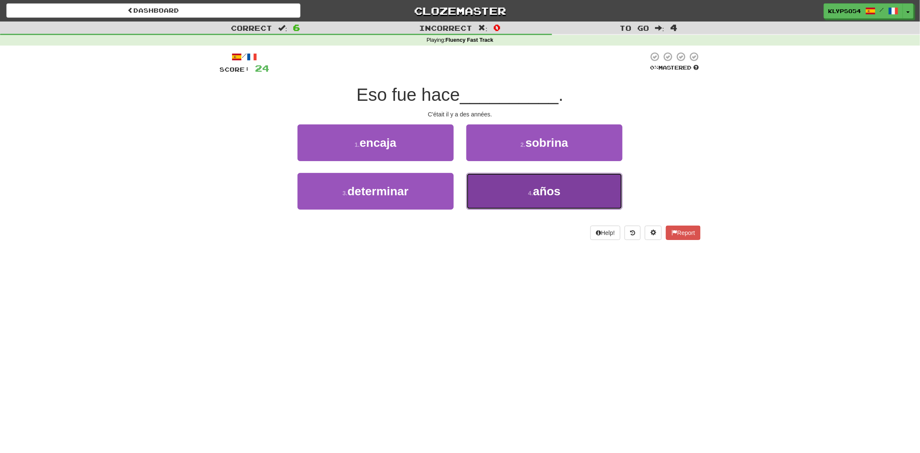
click at [479, 186] on button "4 . años" at bounding box center [544, 191] width 156 height 37
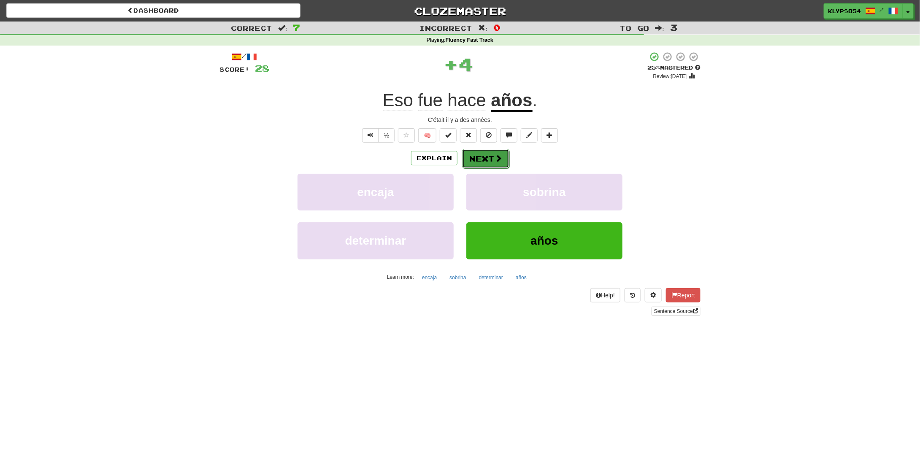
click at [475, 155] on button "Next" at bounding box center [485, 158] width 47 height 19
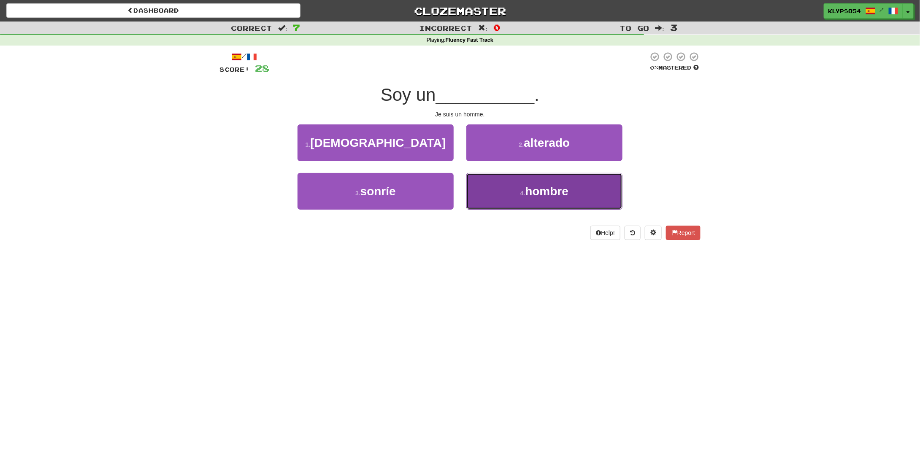
click at [496, 189] on button "4 . hombre" at bounding box center [544, 191] width 156 height 37
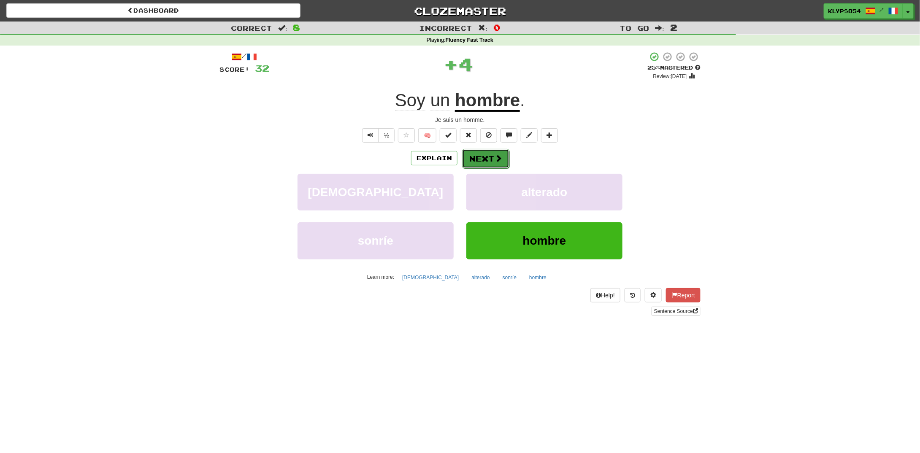
click at [489, 158] on button "Next" at bounding box center [485, 158] width 47 height 19
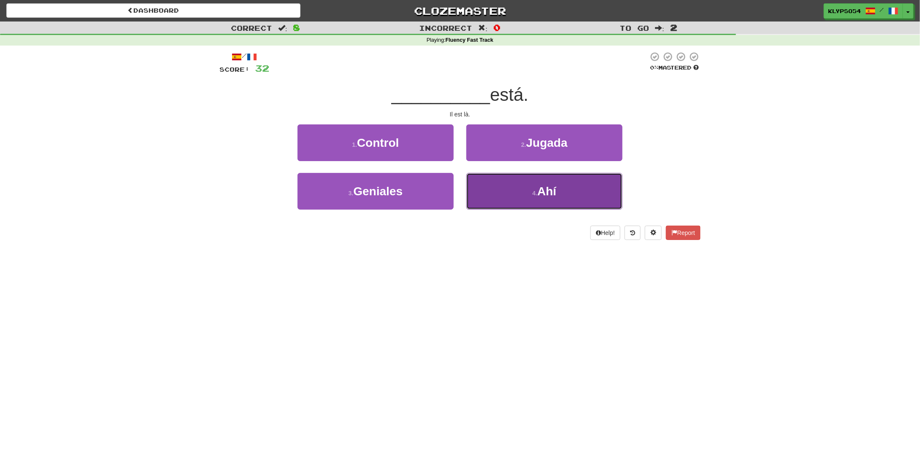
click at [507, 202] on button "4 . Ahí" at bounding box center [544, 191] width 156 height 37
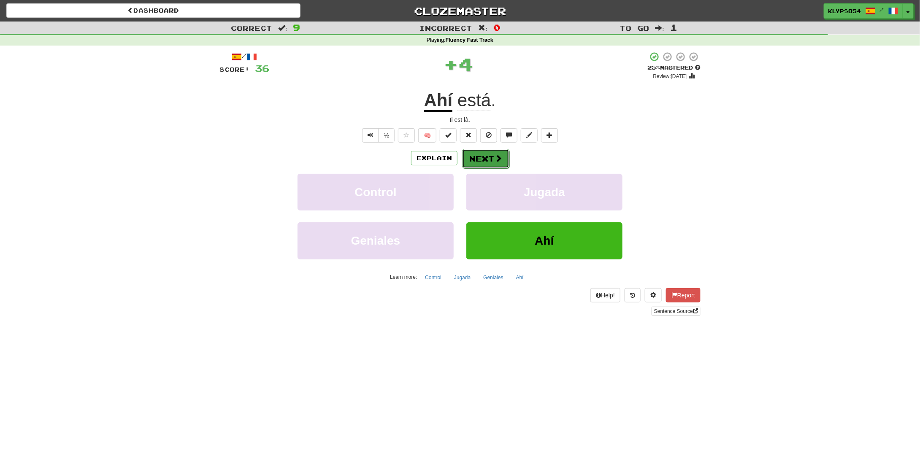
click at [492, 160] on button "Next" at bounding box center [485, 158] width 47 height 19
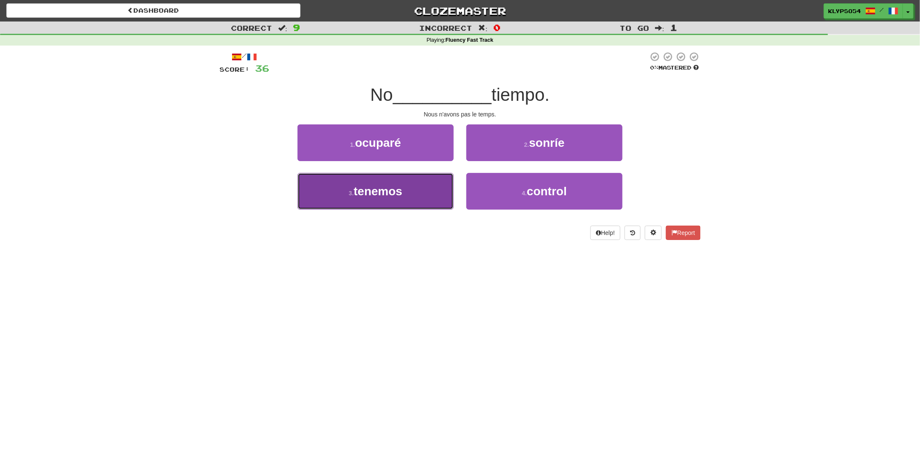
click at [358, 192] on span "tenemos" at bounding box center [378, 191] width 49 height 13
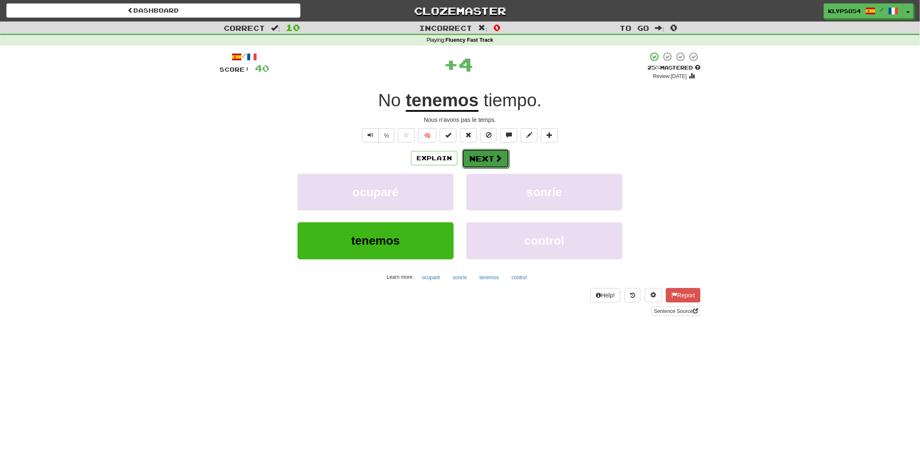
click at [484, 158] on button "Next" at bounding box center [485, 158] width 47 height 19
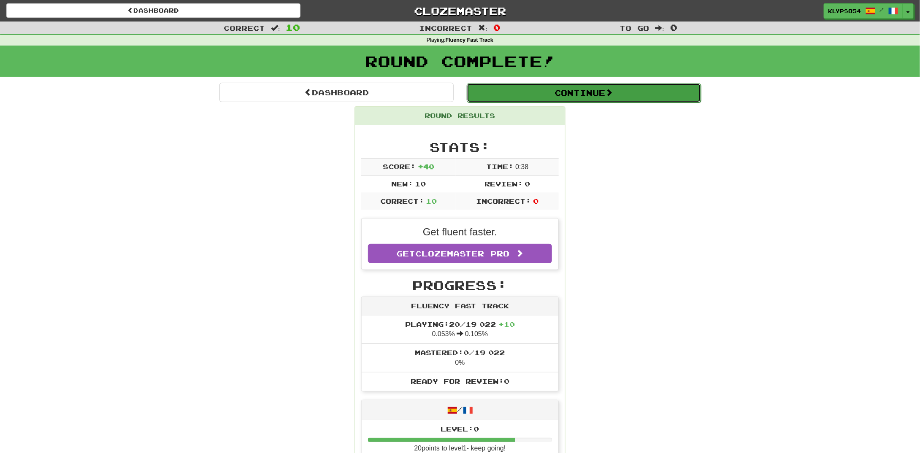
click at [514, 92] on button "Continue" at bounding box center [584, 92] width 234 height 19
